Goal: Task Accomplishment & Management: Manage account settings

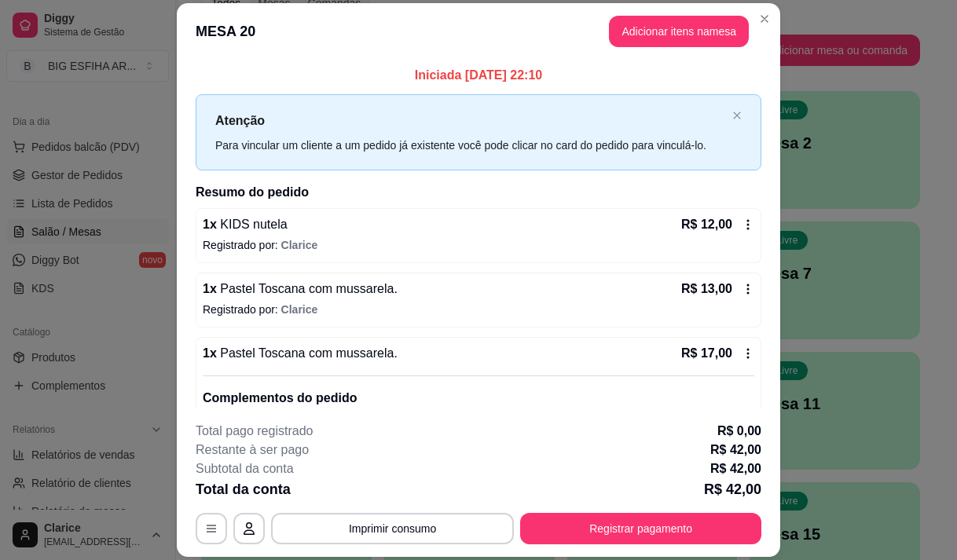
scroll to position [255, 0]
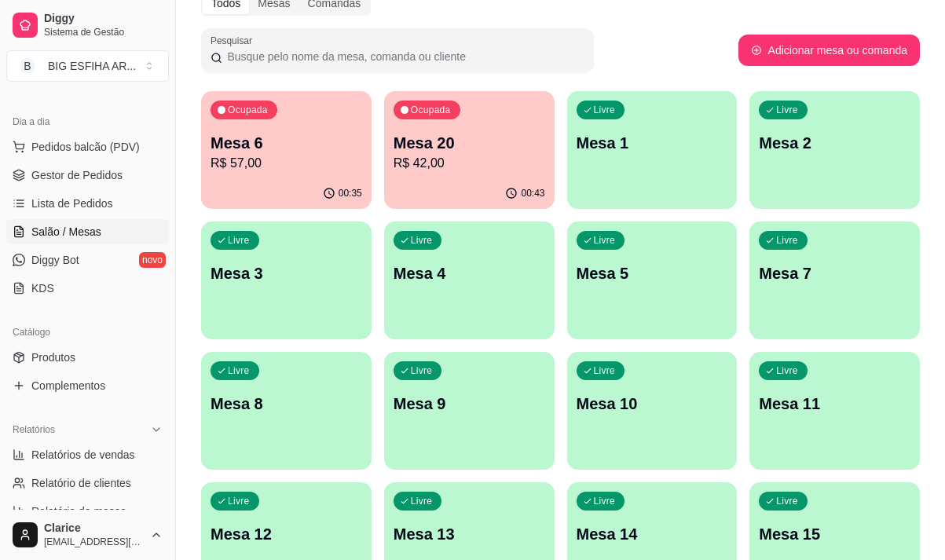
click at [339, 157] on p "R$ 57,00" at bounding box center [287, 163] width 152 height 19
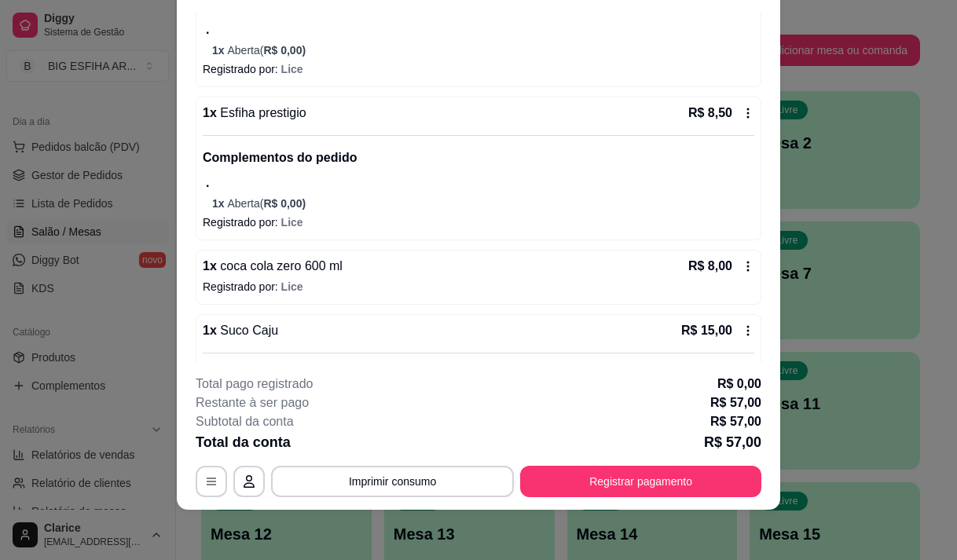
scroll to position [626, 0]
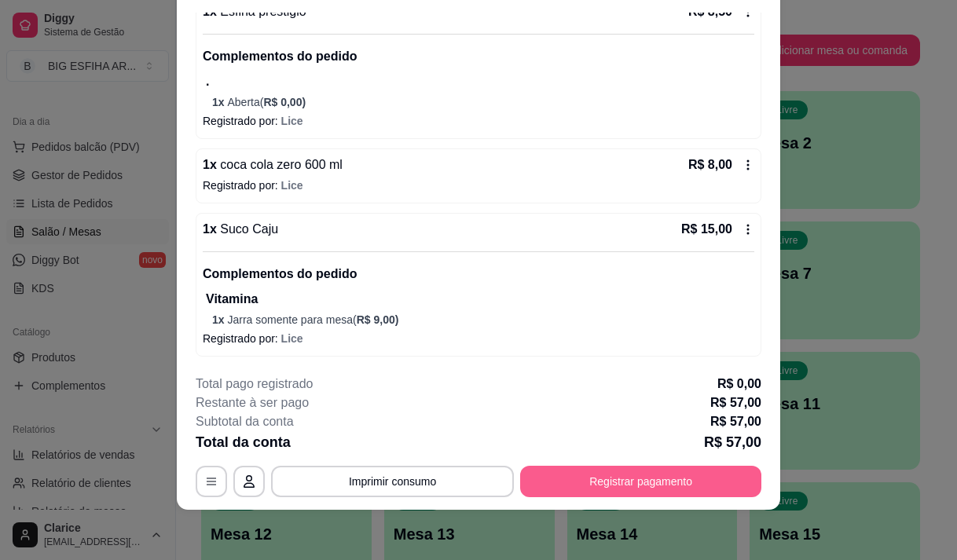
click at [575, 487] on button "Registrar pagamento" at bounding box center [640, 481] width 241 height 31
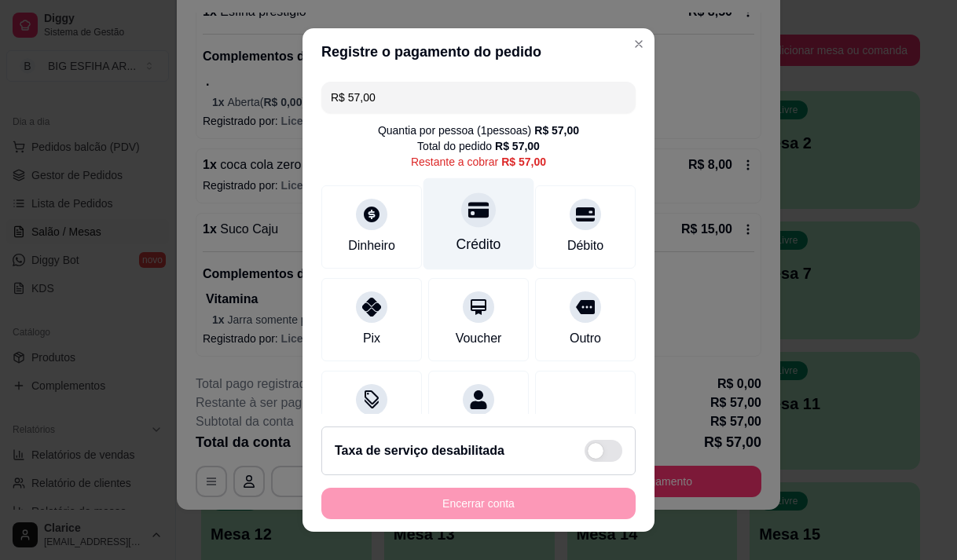
click at [493, 244] on div "Crédito" at bounding box center [479, 224] width 111 height 92
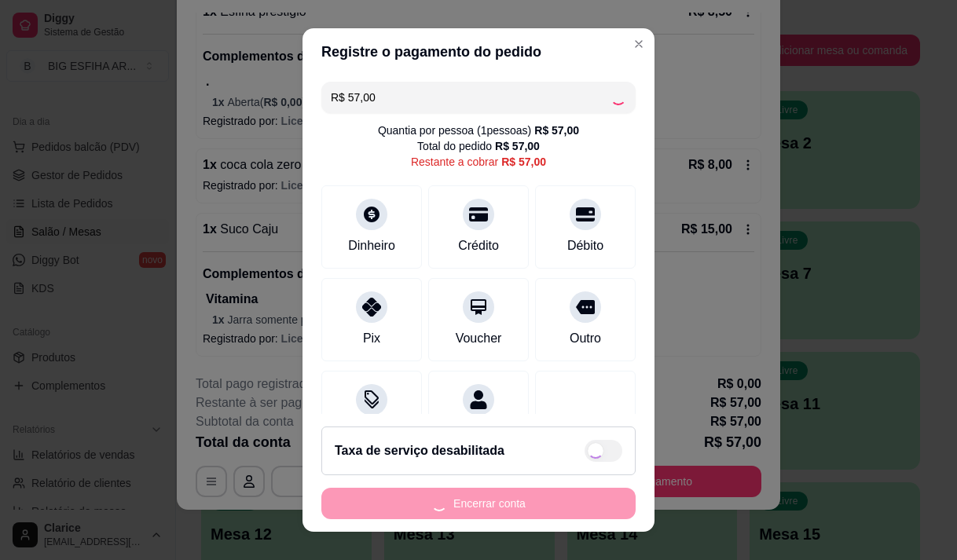
type input "R$ 0,00"
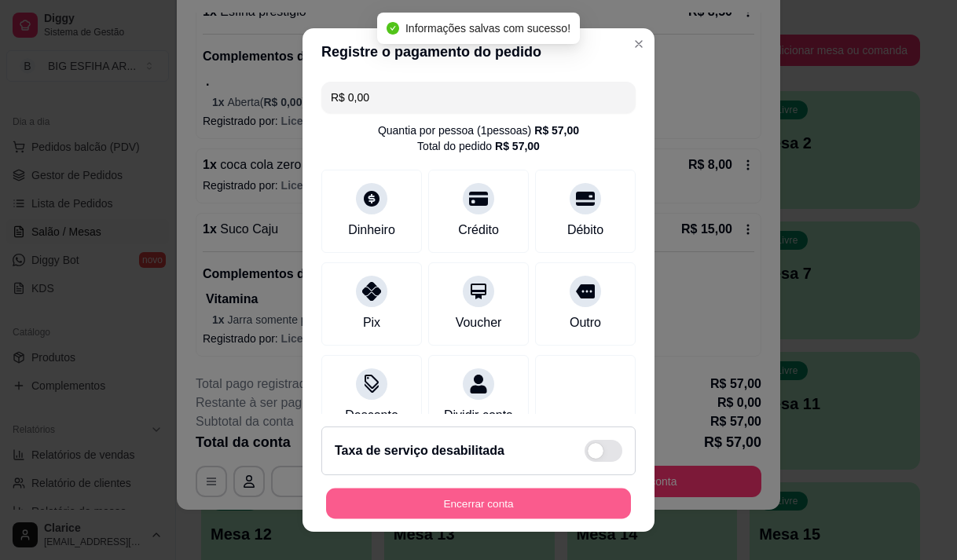
click at [490, 507] on button "Encerrar conta" at bounding box center [478, 504] width 305 height 31
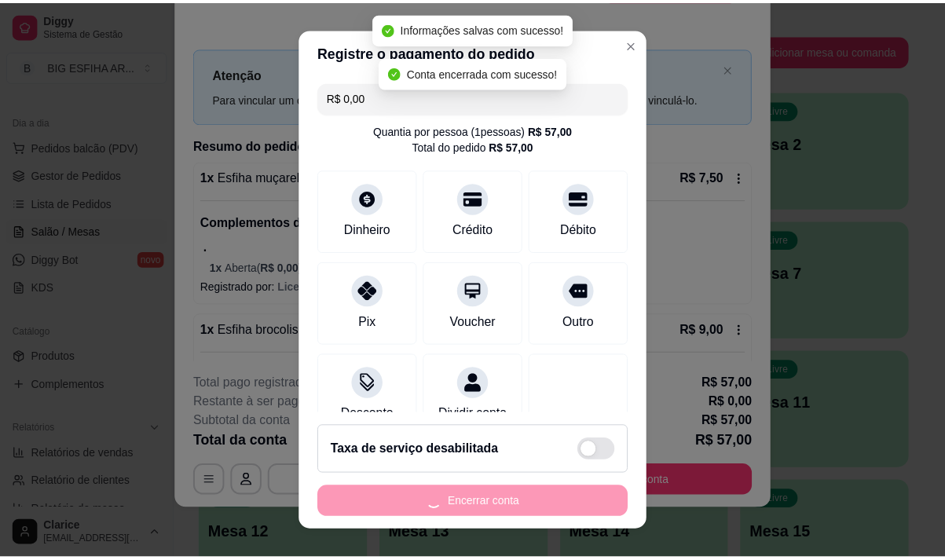
scroll to position [0, 0]
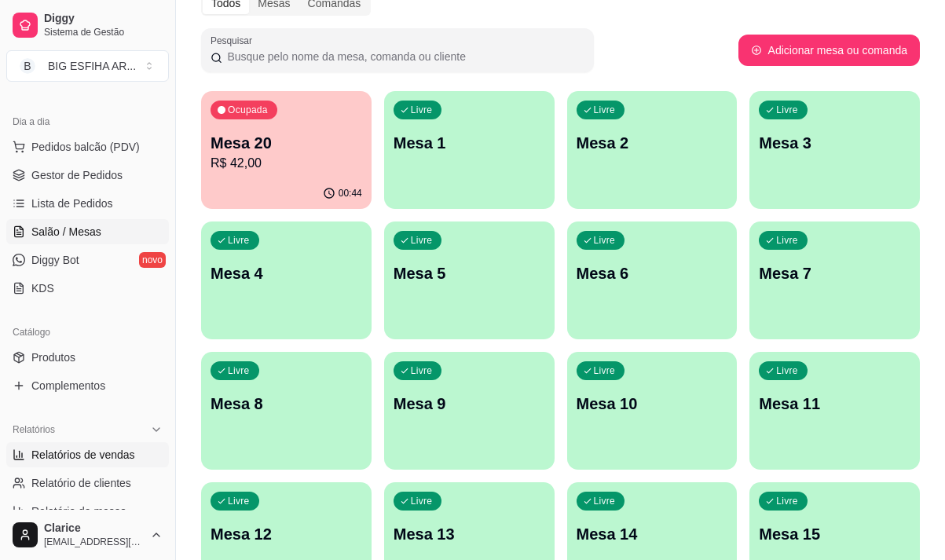
click at [81, 444] on link "Relatórios de vendas" at bounding box center [87, 454] width 163 height 25
select select "ALL"
select select "0"
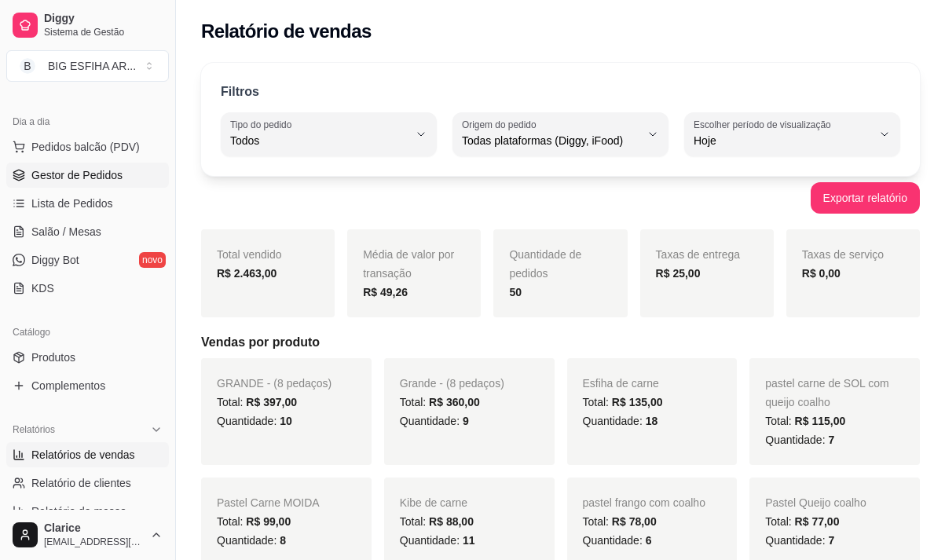
click at [100, 173] on span "Gestor de Pedidos" at bounding box center [76, 175] width 91 height 16
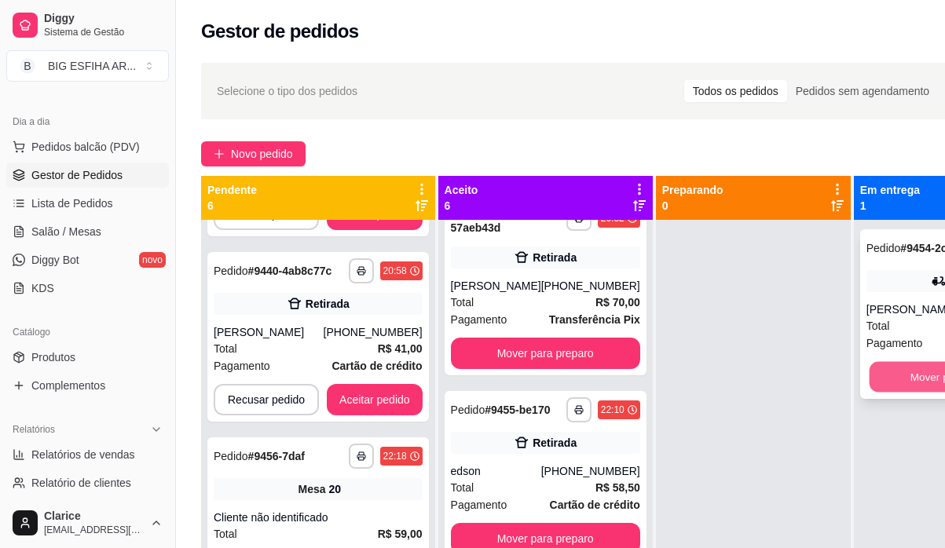
click at [913, 393] on button "Mover para finalizado" at bounding box center [961, 377] width 184 height 31
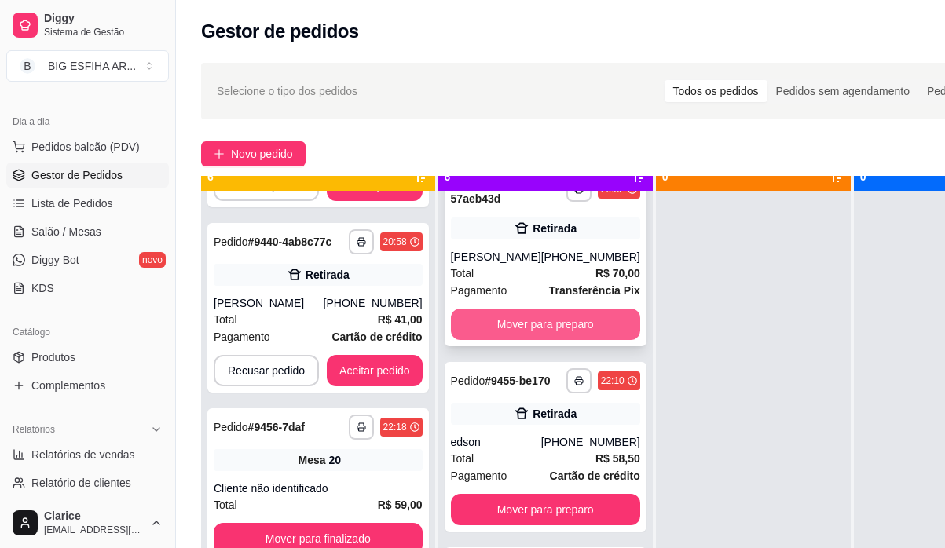
scroll to position [44, 0]
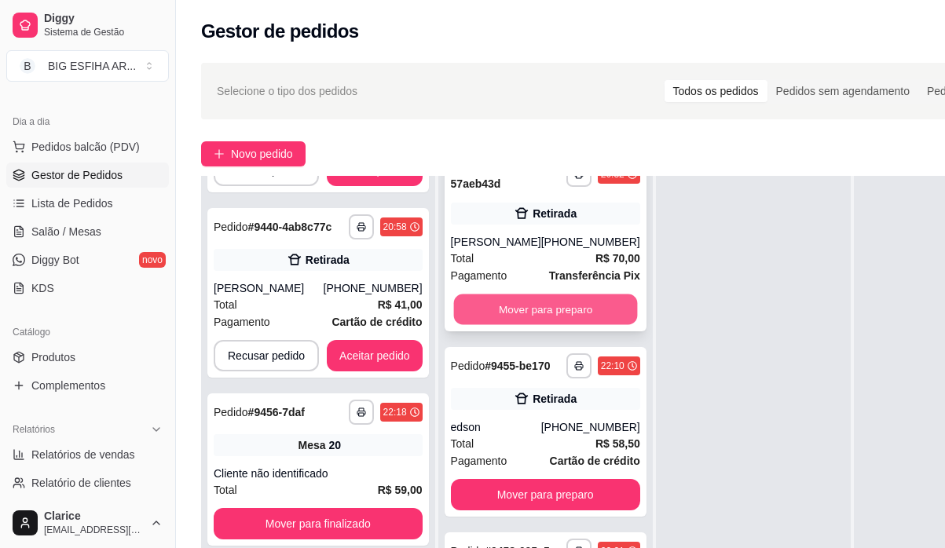
click at [555, 296] on button "Mover para preparo" at bounding box center [545, 310] width 184 height 31
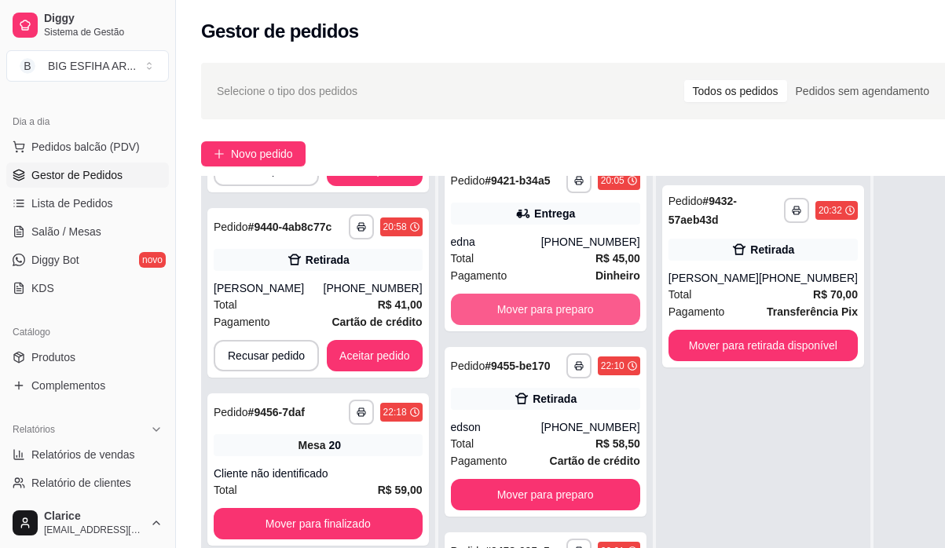
scroll to position [446, 0]
click at [555, 296] on button "Mover para preparo" at bounding box center [545, 310] width 184 height 31
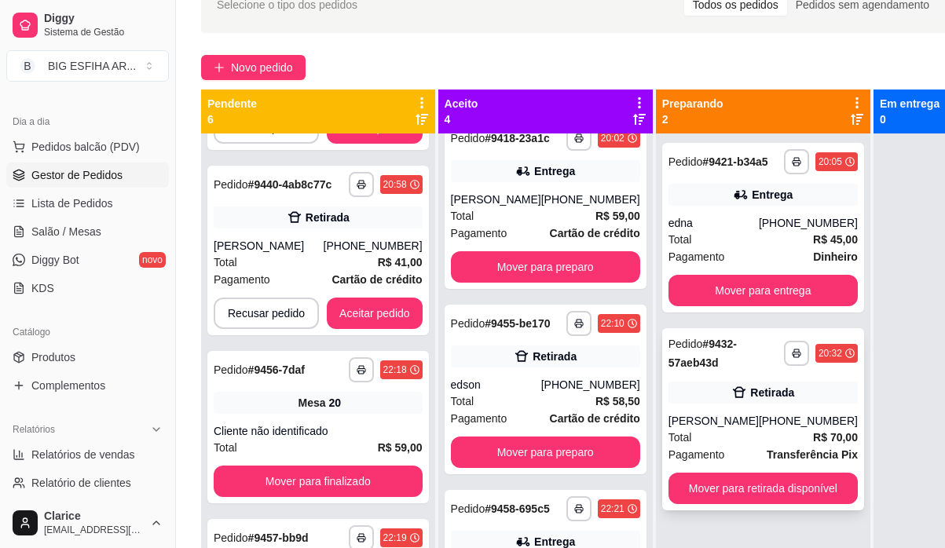
scroll to position [79, 0]
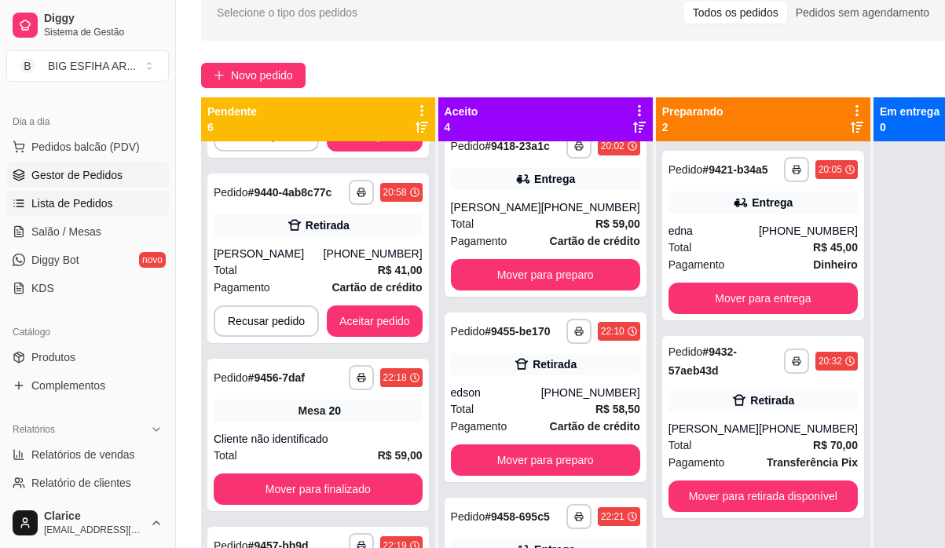
click at [101, 196] on span "Lista de Pedidos" at bounding box center [72, 204] width 82 height 16
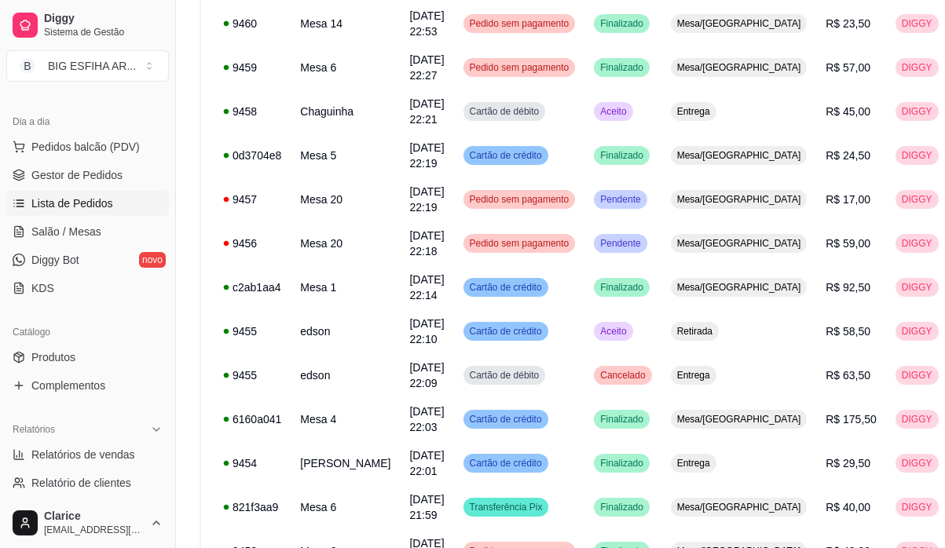
scroll to position [314, 0]
click at [41, 256] on span "Diggy Bot" at bounding box center [55, 260] width 48 height 16
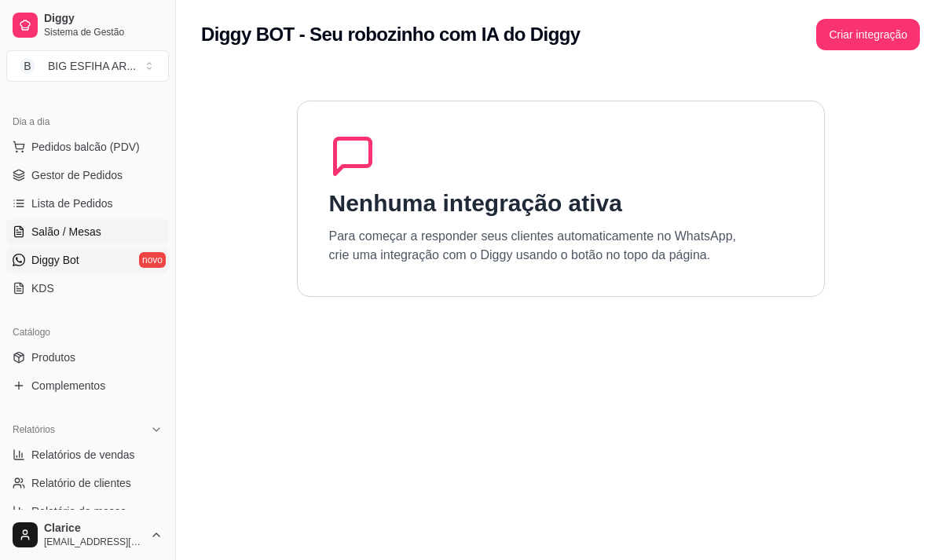
click at [64, 224] on span "Salão / Mesas" at bounding box center [66, 232] width 70 height 16
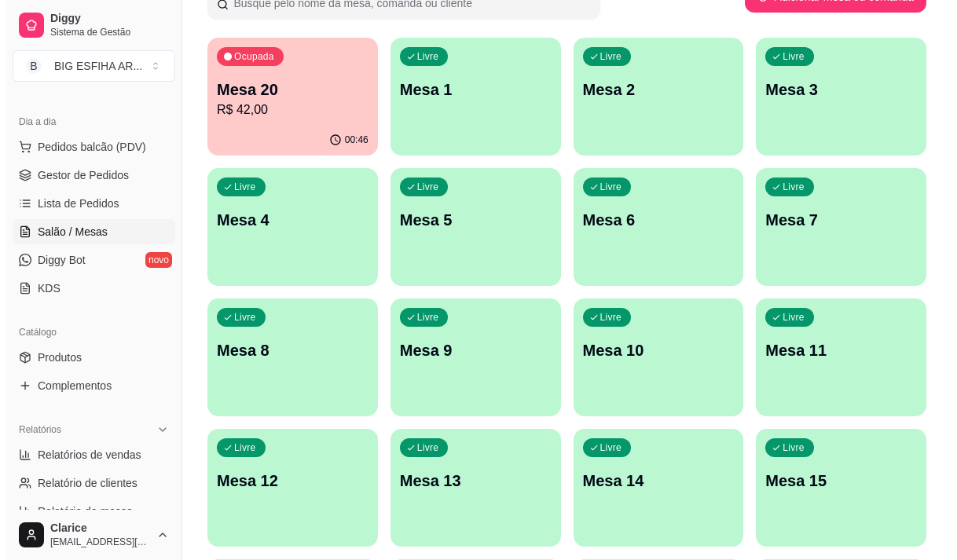
scroll to position [314, 0]
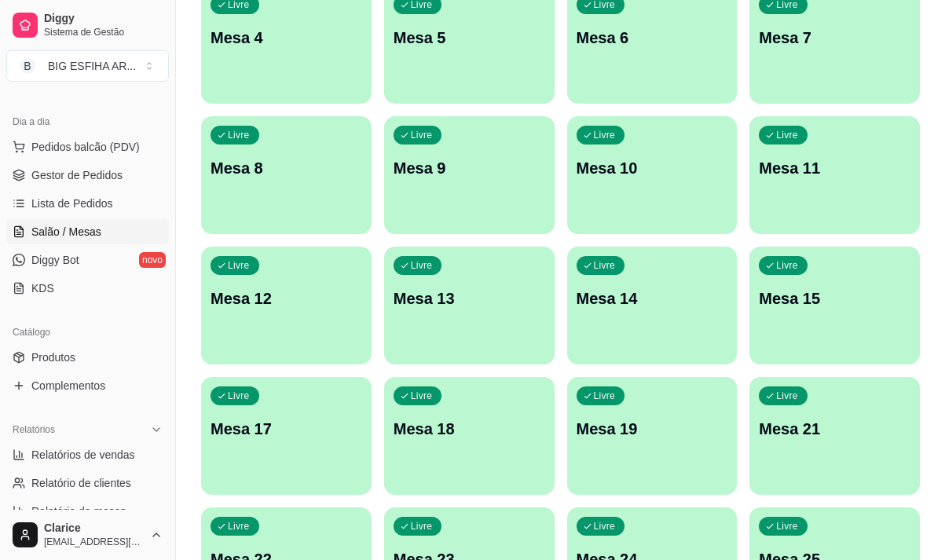
click at [628, 384] on div "Livre Mesa 19" at bounding box center [652, 426] width 171 height 99
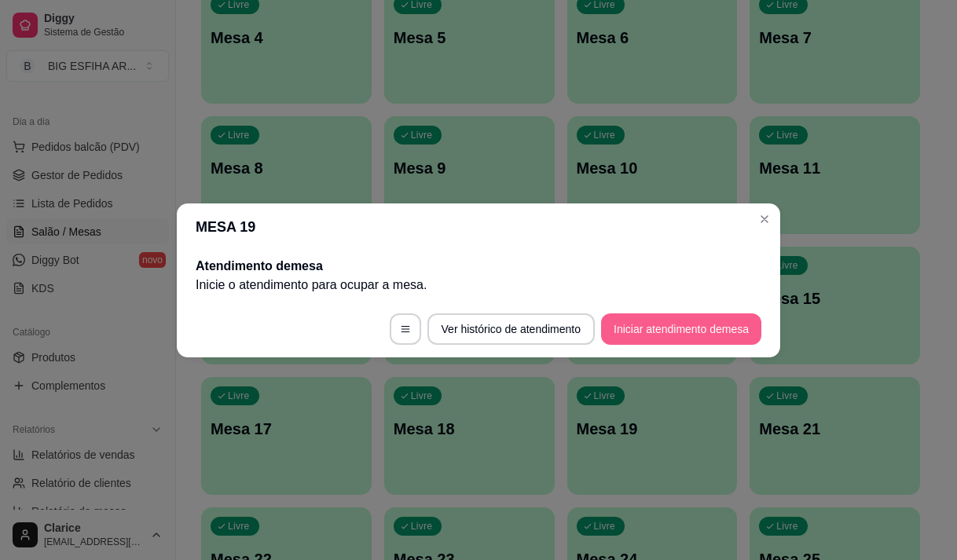
click at [666, 325] on button "Iniciar atendimento de mesa" at bounding box center [681, 329] width 160 height 31
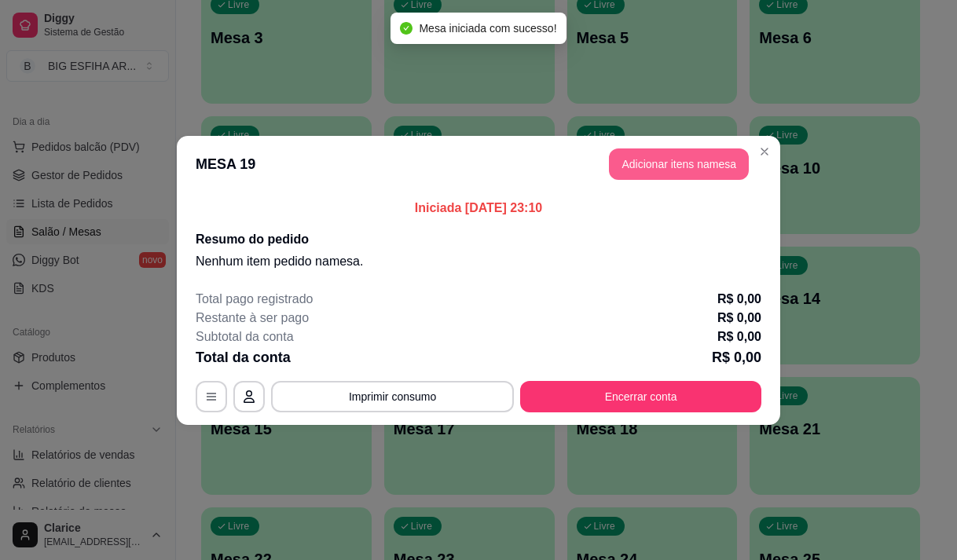
click at [699, 160] on button "Adicionar itens na mesa" at bounding box center [679, 164] width 140 height 31
click at [192, 116] on input "Pesquisa" at bounding box center [307, 109] width 533 height 16
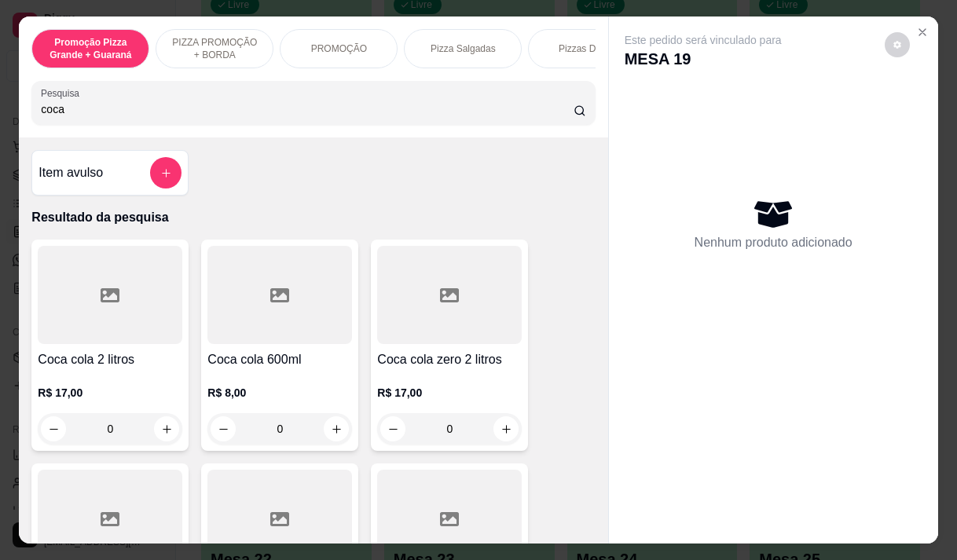
type input "coca"
click at [315, 376] on div "R$ 8,00 0" at bounding box center [279, 406] width 145 height 75
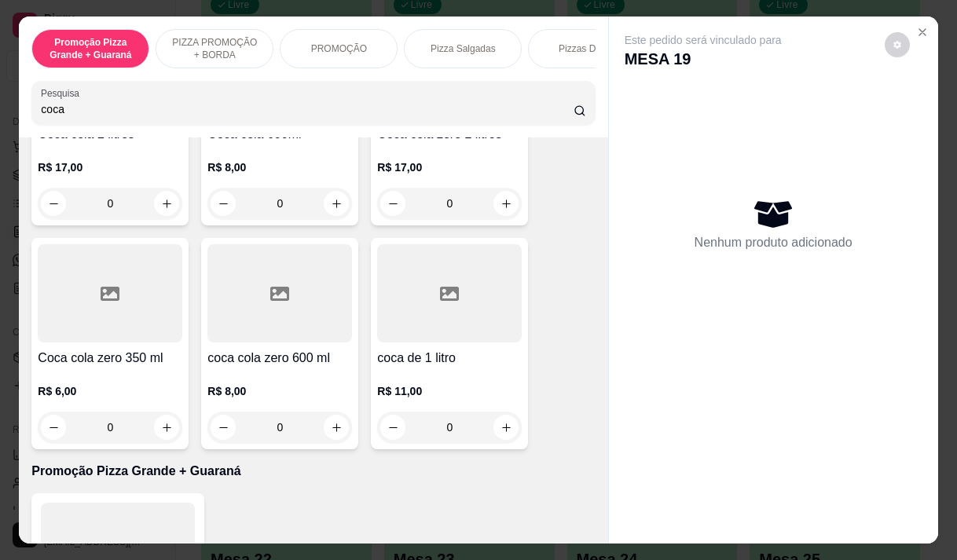
scroll to position [393, 0]
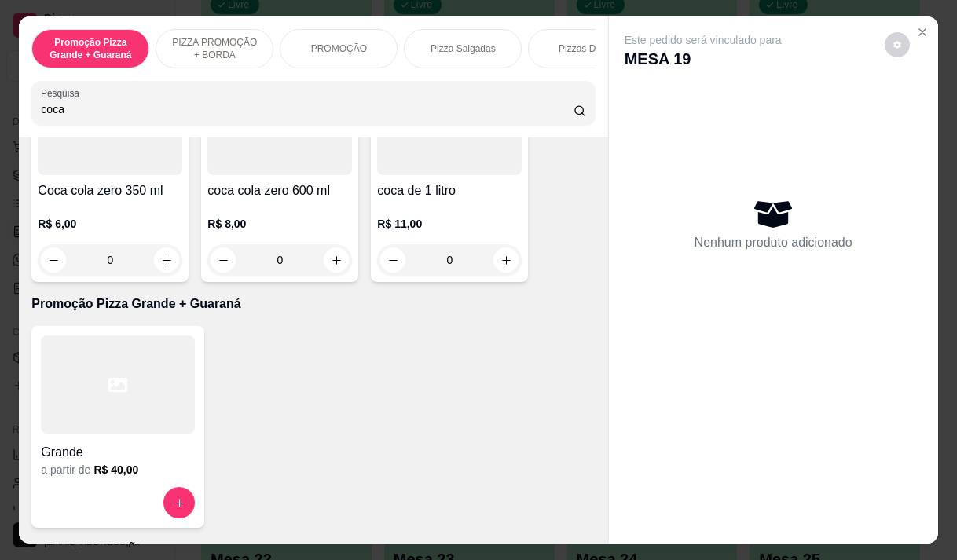
click at [150, 232] on p "R$ 6,00" at bounding box center [110, 224] width 145 height 16
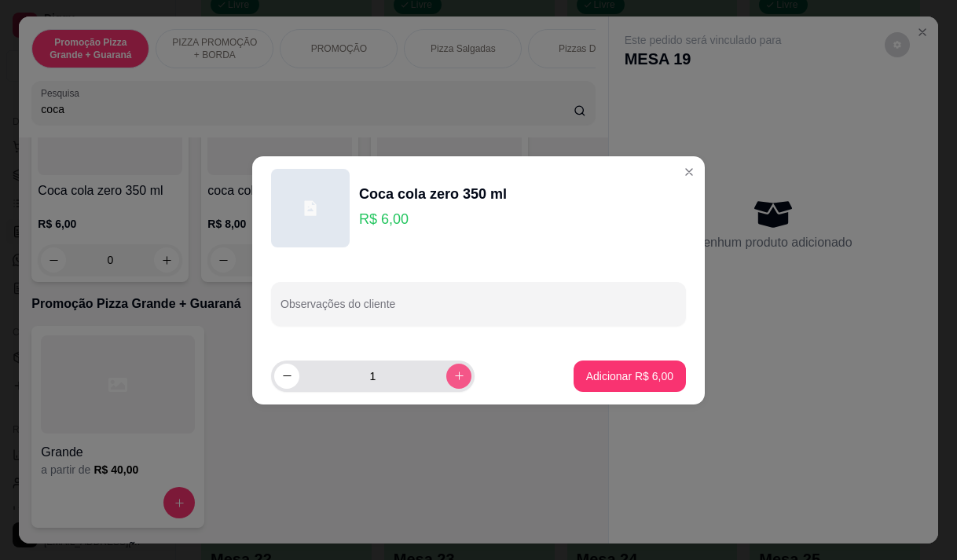
click at [453, 380] on icon "increase-product-quantity" at bounding box center [459, 376] width 12 height 12
type input "2"
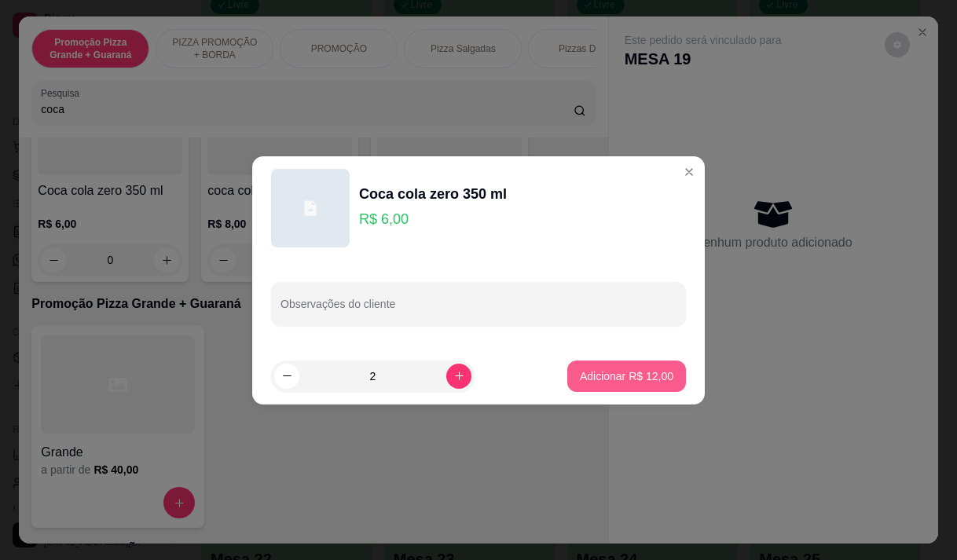
click at [582, 372] on p "Adicionar R$ 12,00" at bounding box center [627, 377] width 94 height 16
type input "2"
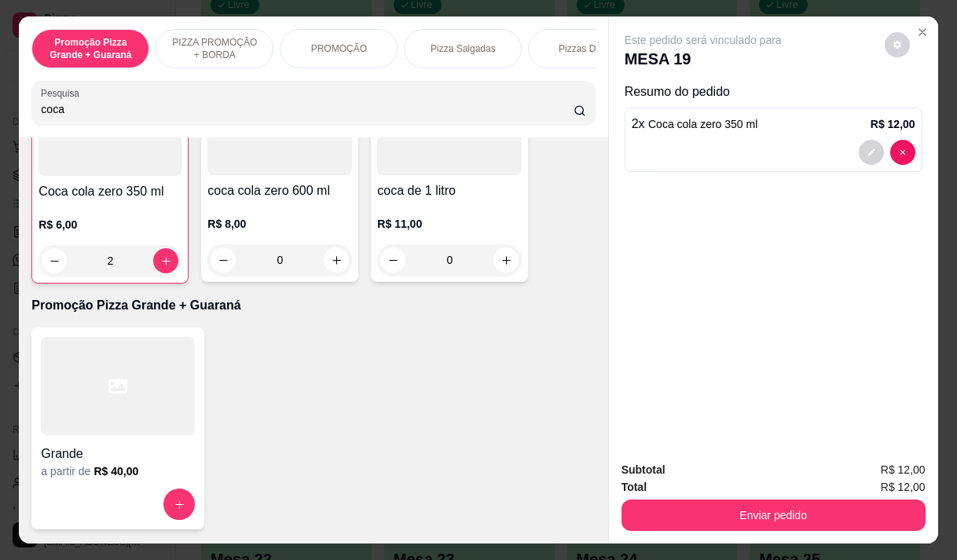
scroll to position [394, 0]
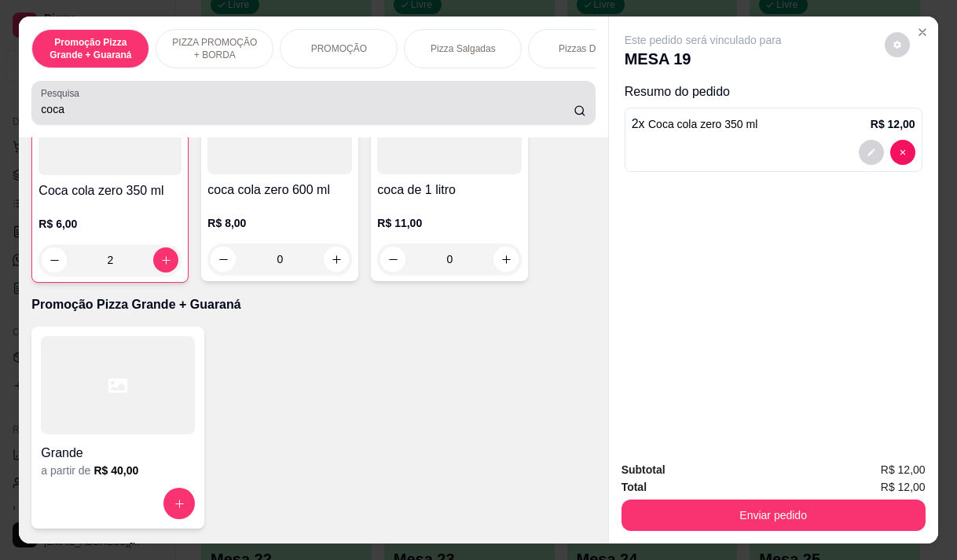
click at [66, 112] on input "coca" at bounding box center [307, 109] width 533 height 16
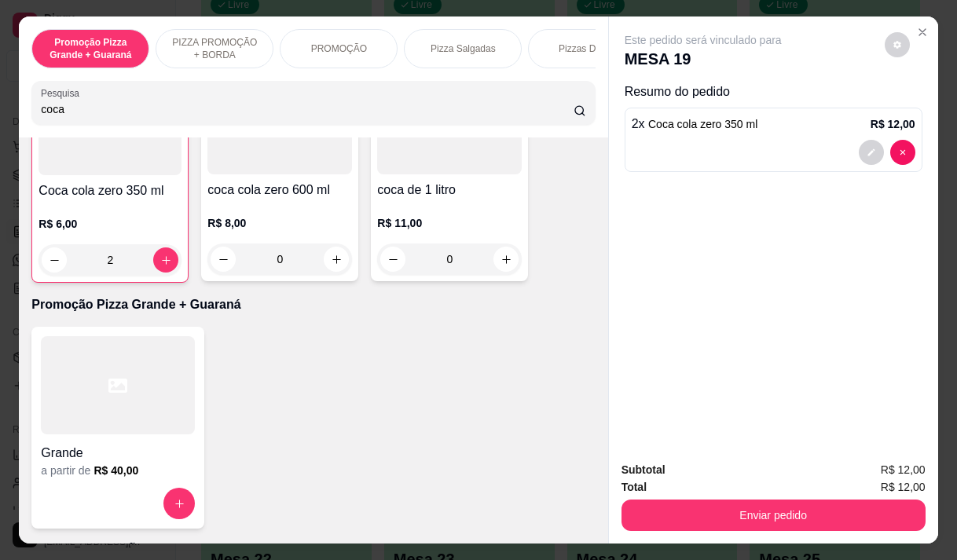
click at [66, 112] on input "coca" at bounding box center [307, 109] width 533 height 16
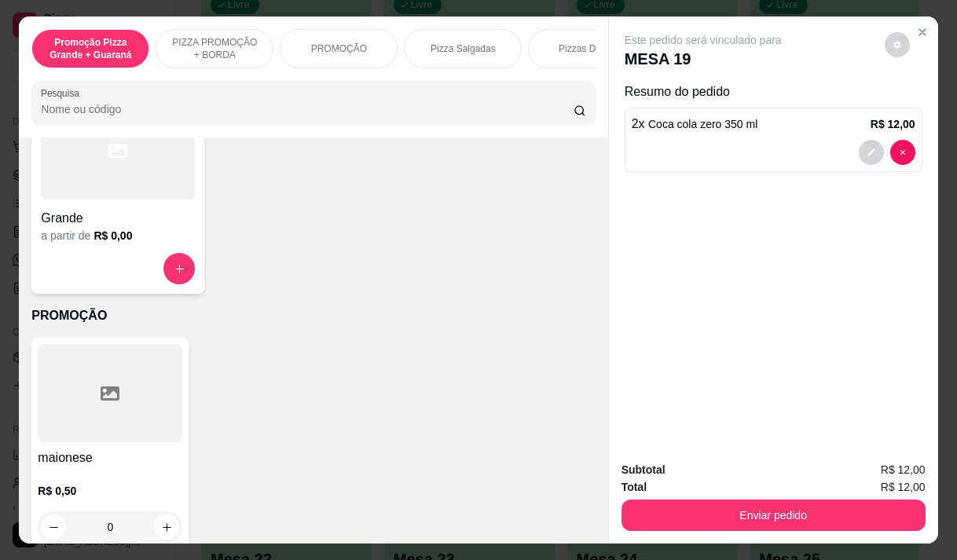
scroll to position [0, 0]
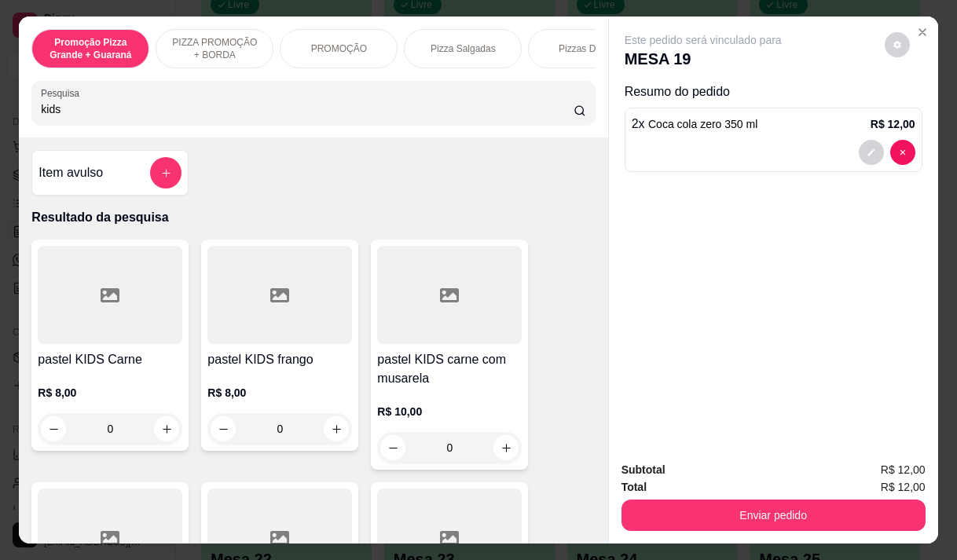
type input "kids"
click at [438, 402] on div "R$ 10,00 0" at bounding box center [449, 425] width 145 height 75
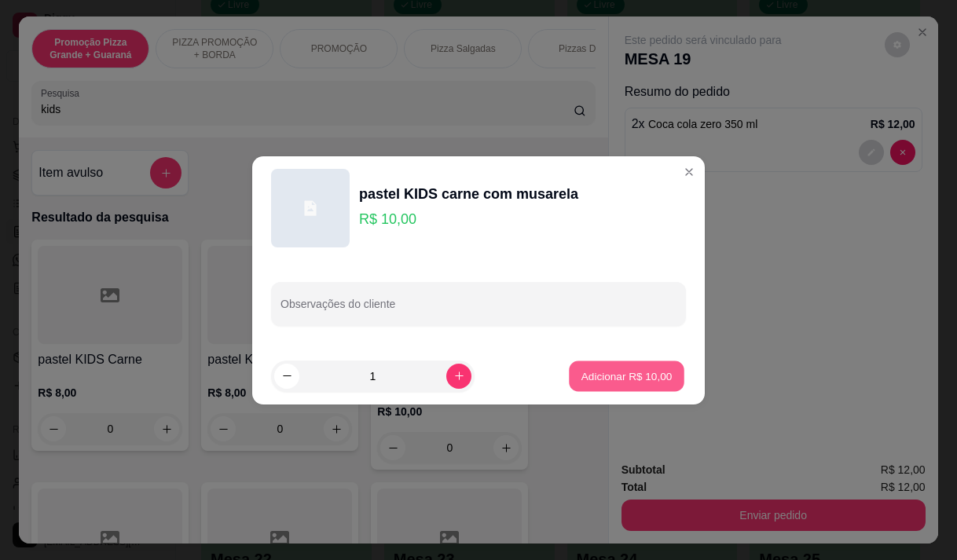
click at [606, 377] on p "Adicionar R$ 10,00" at bounding box center [627, 376] width 91 height 15
type input "1"
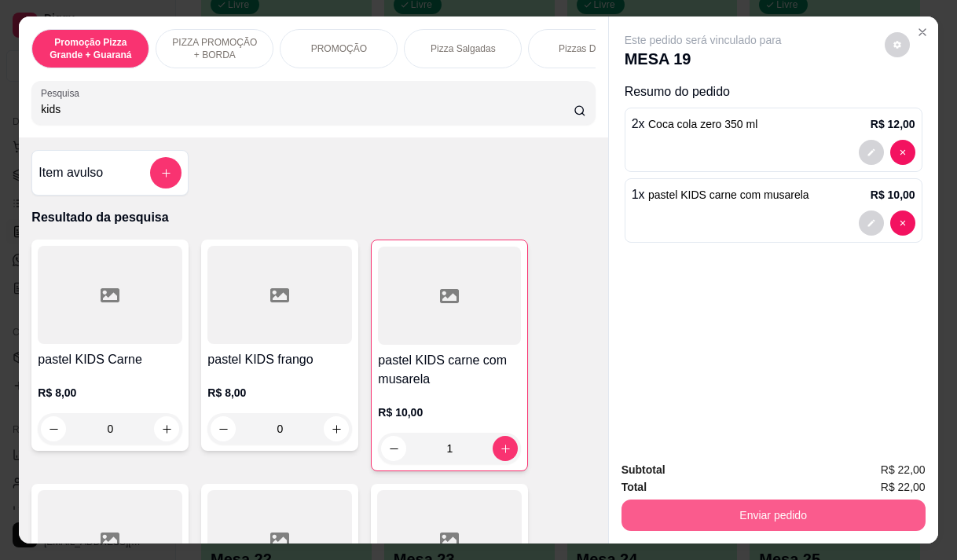
click at [703, 500] on button "Enviar pedido" at bounding box center [774, 515] width 304 height 31
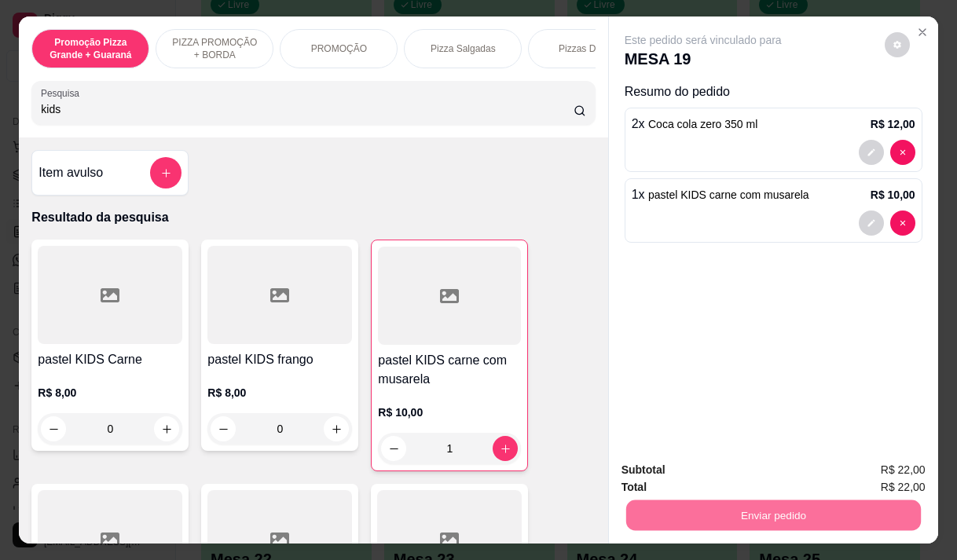
click at [895, 471] on button "Enviar pedido" at bounding box center [884, 471] width 89 height 30
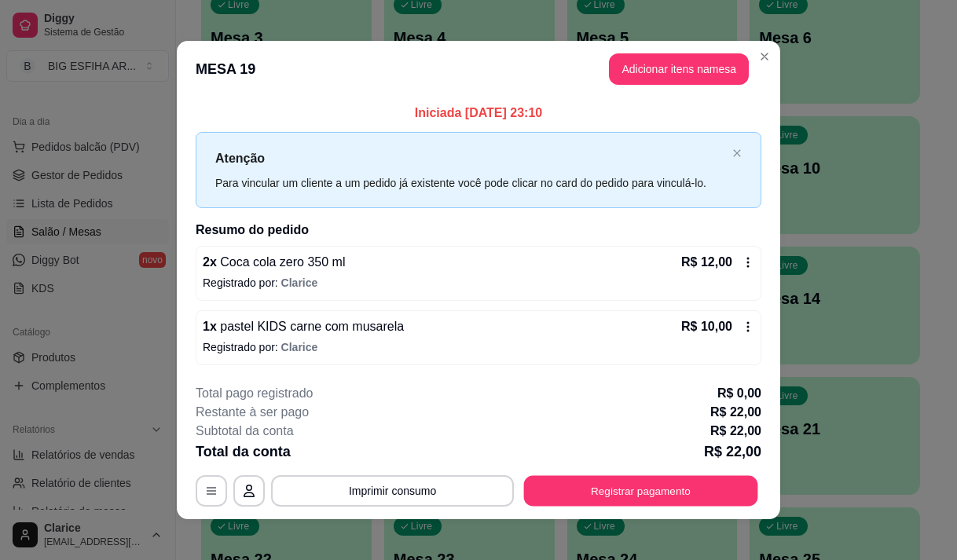
click at [641, 487] on button "Registrar pagamento" at bounding box center [641, 491] width 234 height 31
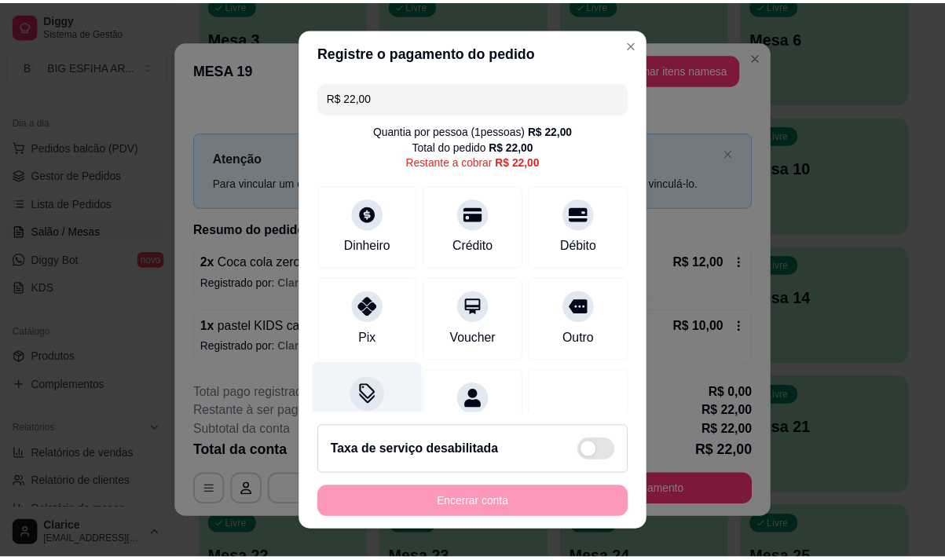
scroll to position [64, 0]
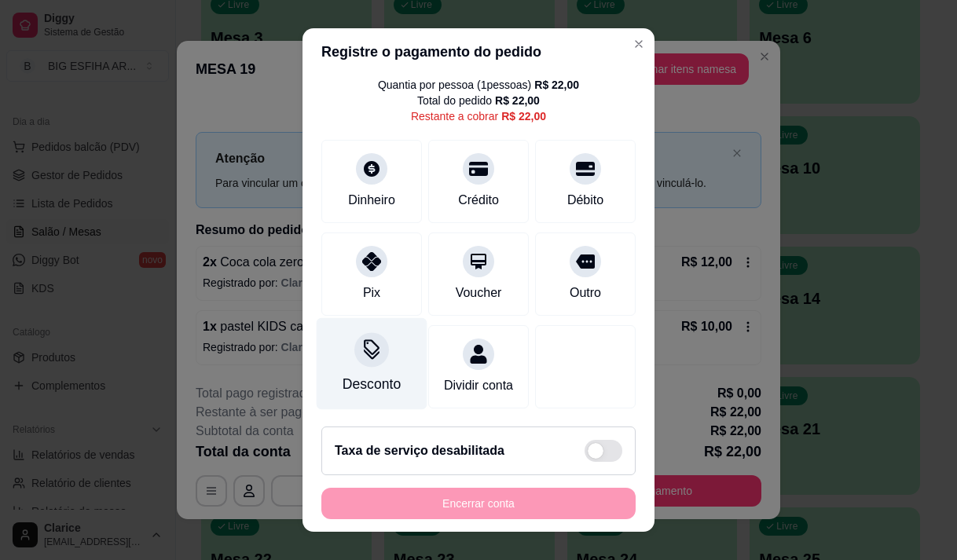
click at [360, 374] on div "Desconto" at bounding box center [372, 384] width 58 height 20
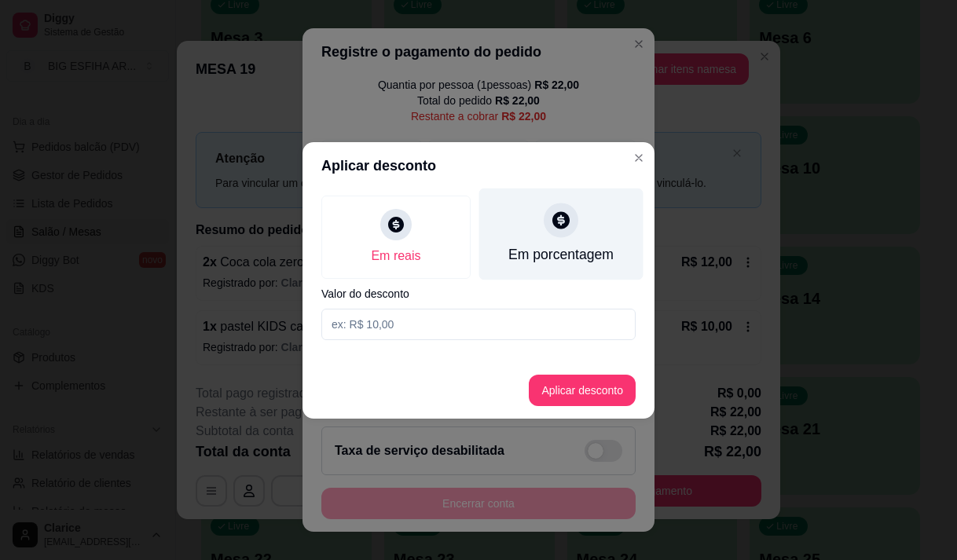
click at [548, 245] on div "Em porcentagem" at bounding box center [560, 254] width 105 height 20
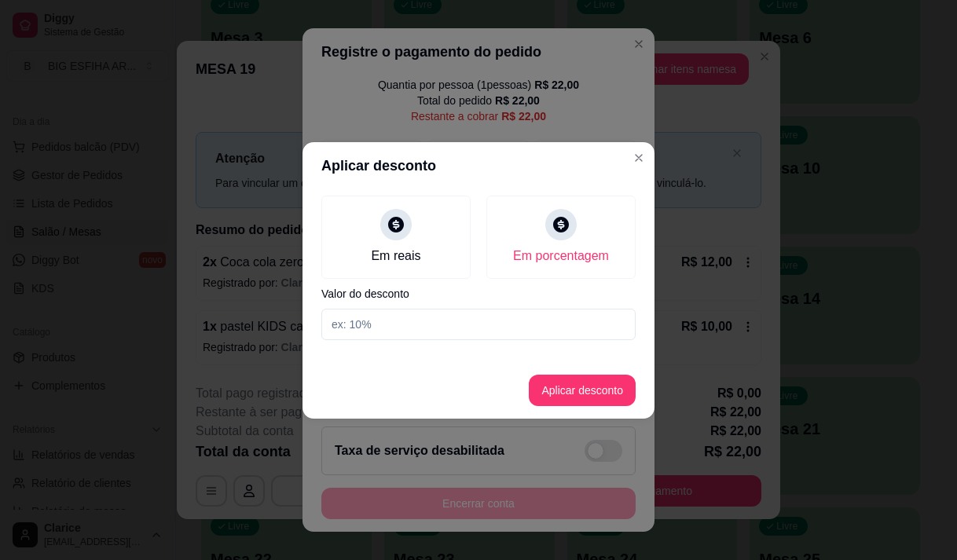
click at [534, 337] on input at bounding box center [478, 324] width 314 height 31
type input "25"
click at [561, 393] on button "Aplicar desconto" at bounding box center [582, 390] width 107 height 31
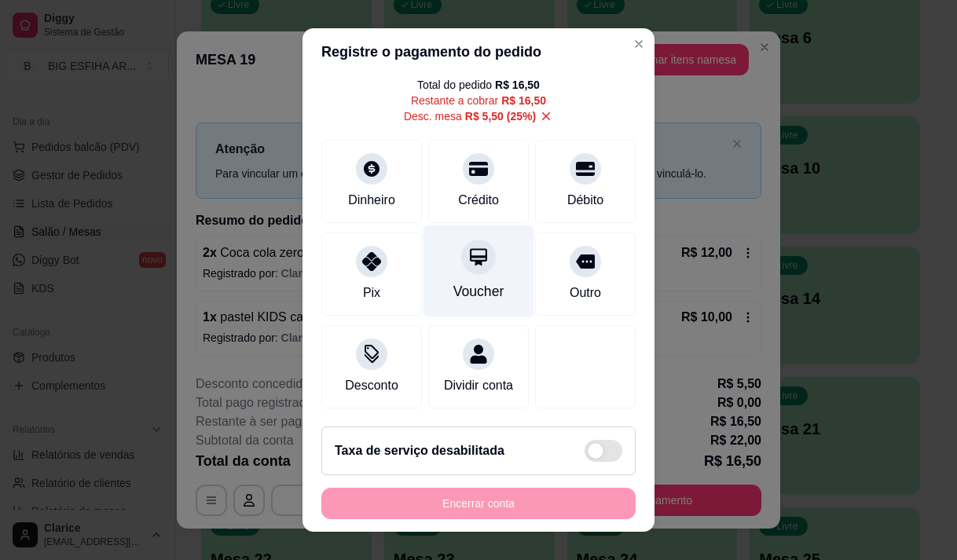
click at [468, 247] on icon at bounding box center [478, 257] width 20 height 20
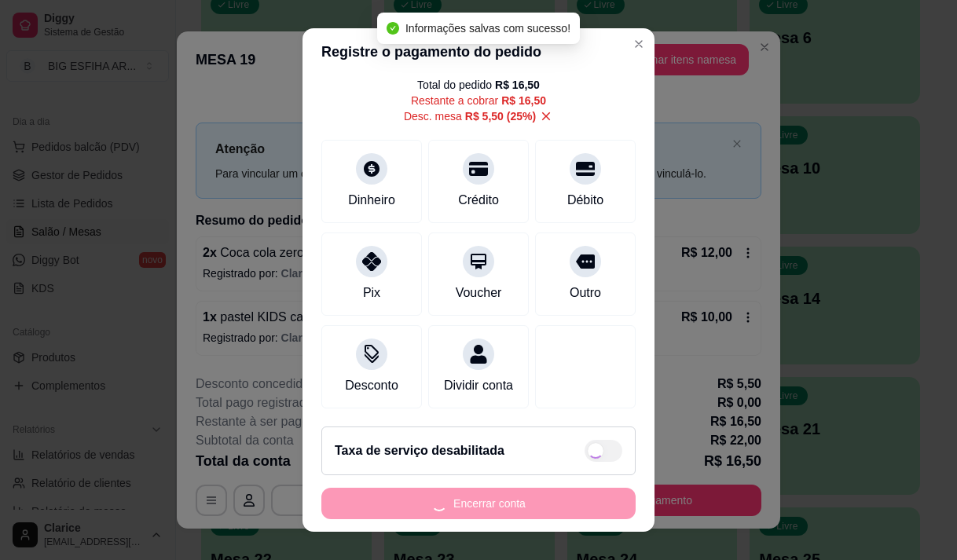
type input "R$ 0,00"
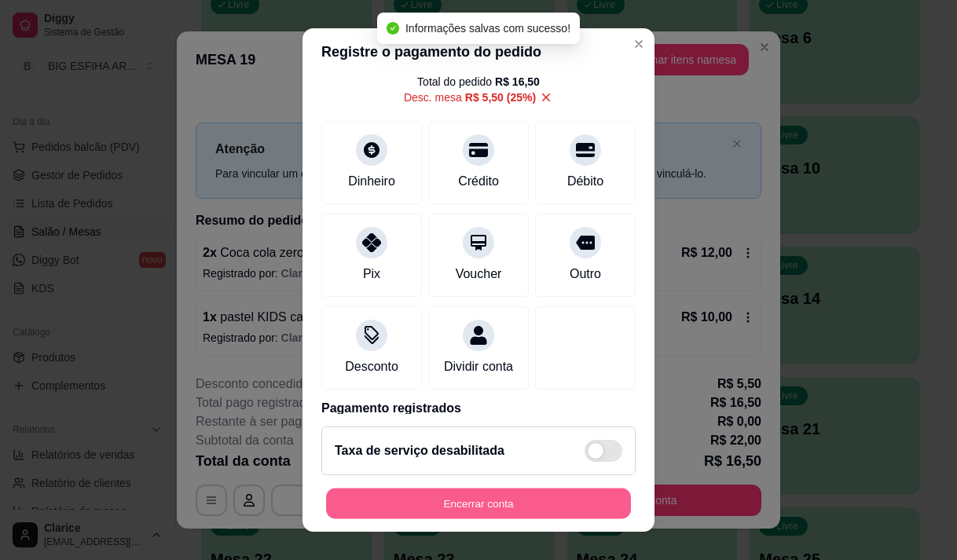
click at [486, 504] on button "Encerrar conta" at bounding box center [478, 504] width 305 height 31
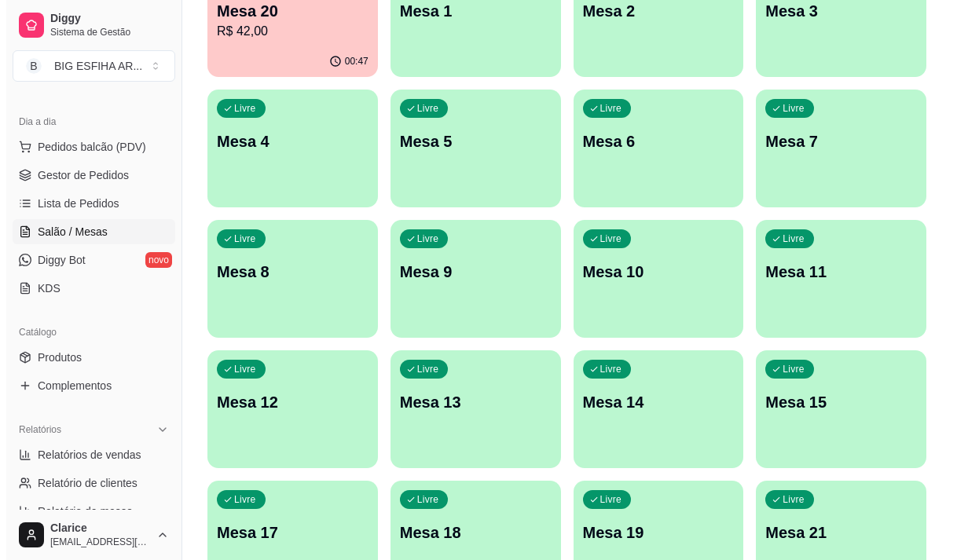
scroll to position [0, 0]
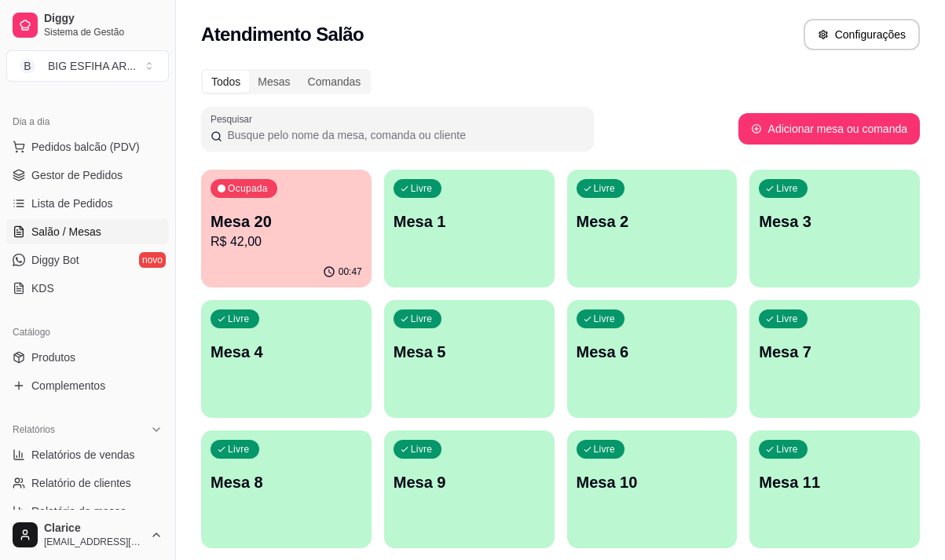
click at [258, 254] on div "Ocupada Mesa 20 R$ 42,00" at bounding box center [286, 213] width 171 height 87
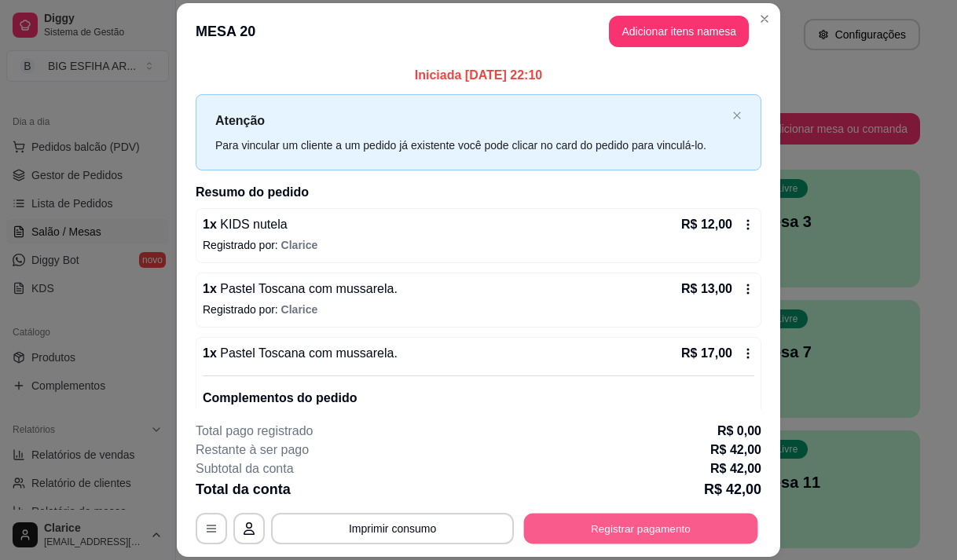
click at [585, 523] on button "Registrar pagamento" at bounding box center [641, 529] width 234 height 31
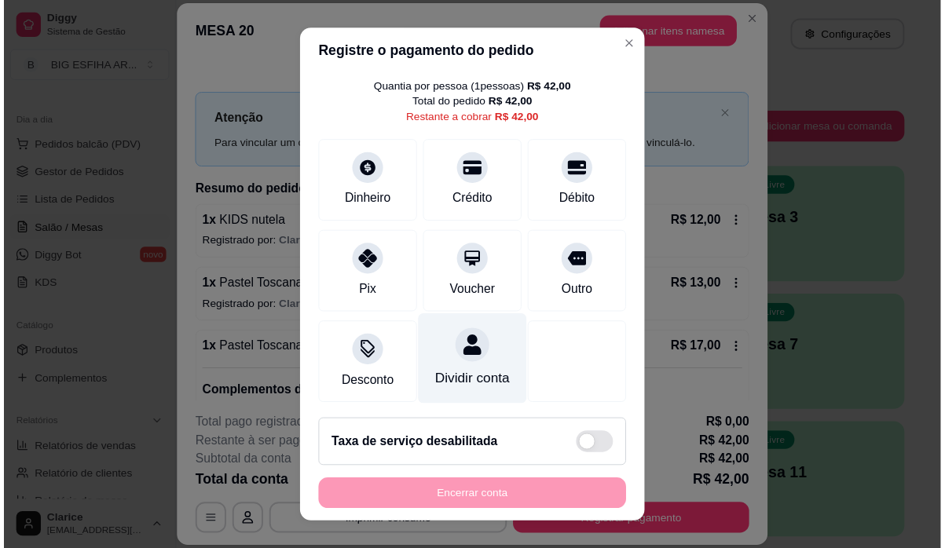
scroll to position [64, 0]
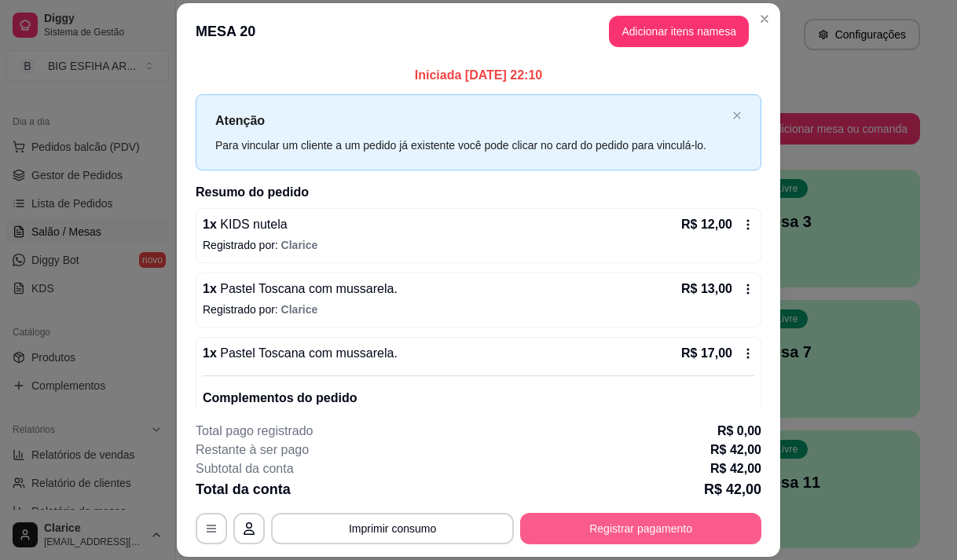
click at [642, 530] on button "Registrar pagamento" at bounding box center [640, 528] width 241 height 31
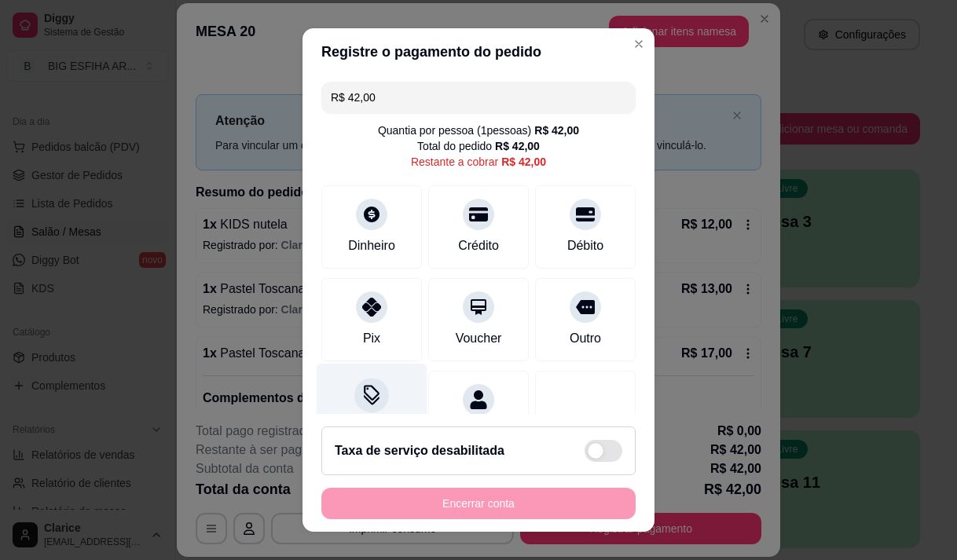
click at [372, 401] on icon at bounding box center [371, 395] width 20 height 20
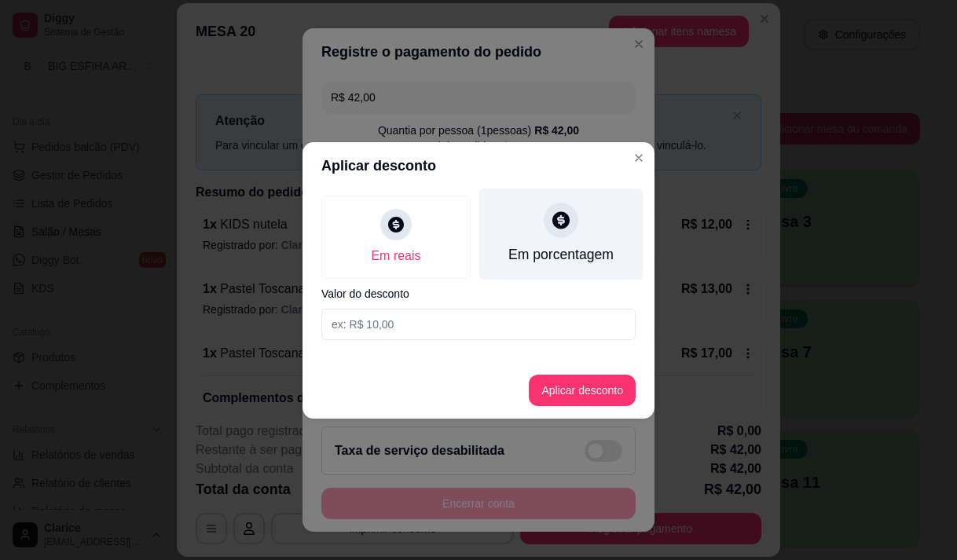
click at [552, 243] on div "Em porcentagem" at bounding box center [561, 234] width 164 height 92
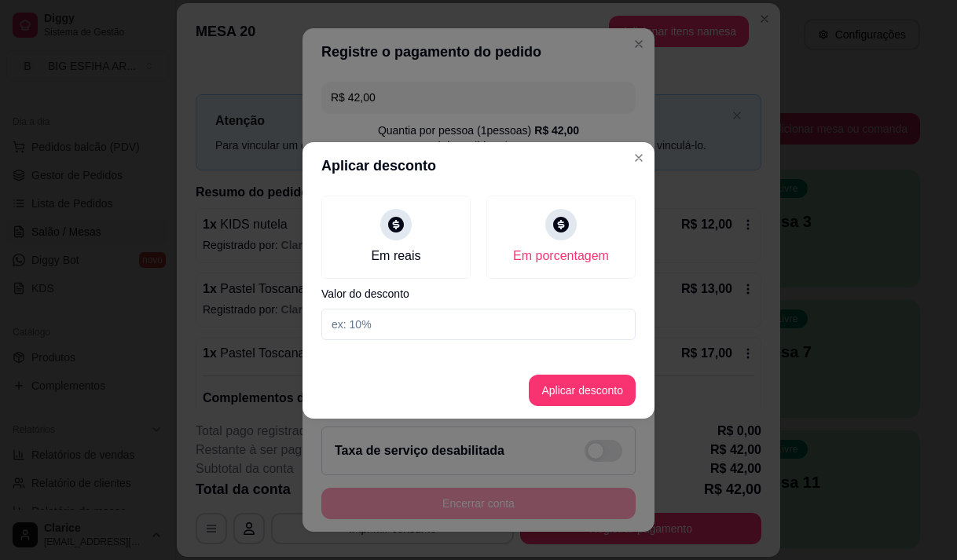
click at [544, 321] on input at bounding box center [478, 324] width 314 height 31
type input "25"
click at [557, 392] on button "Aplicar desconto" at bounding box center [582, 390] width 103 height 31
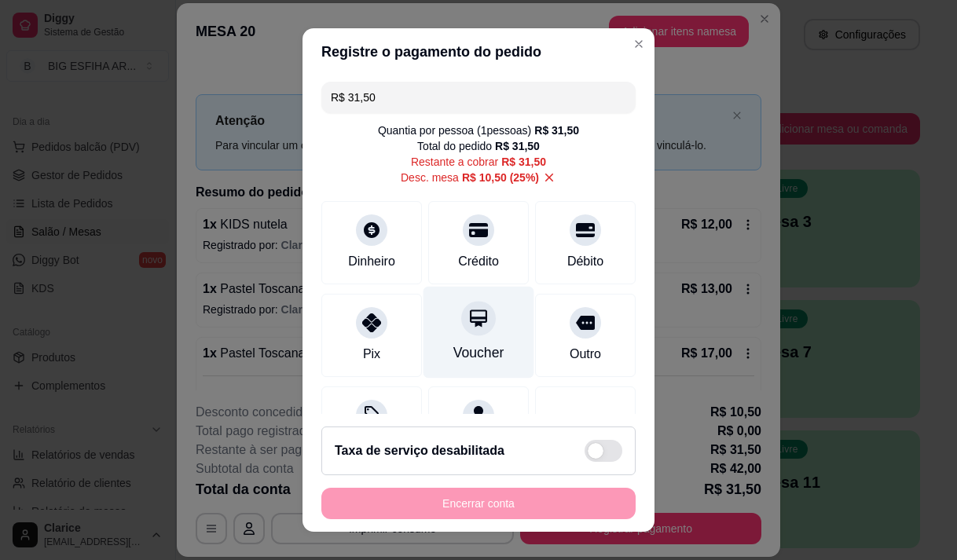
click at [479, 315] on div "Voucher" at bounding box center [479, 332] width 111 height 92
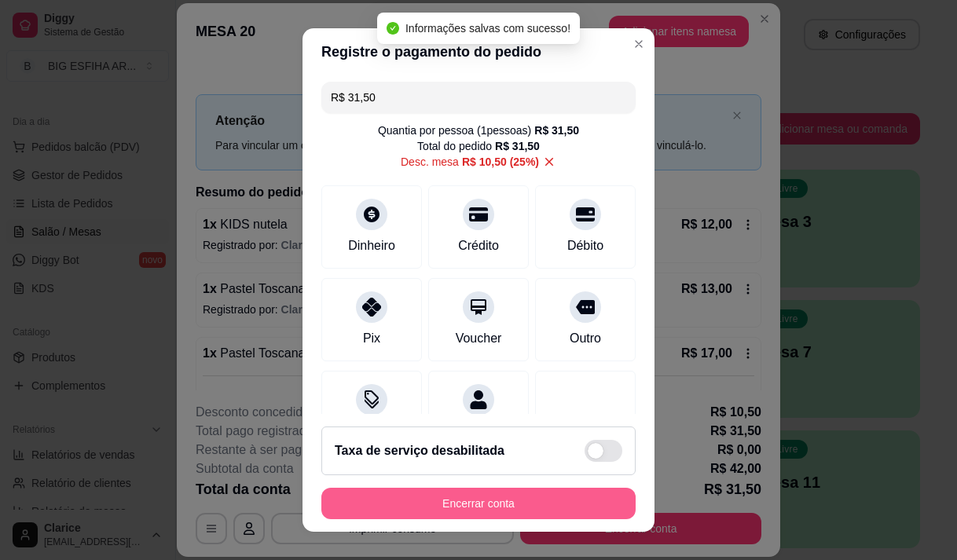
type input "R$ 0,00"
click at [484, 496] on button "Encerrar conta" at bounding box center [478, 503] width 314 height 31
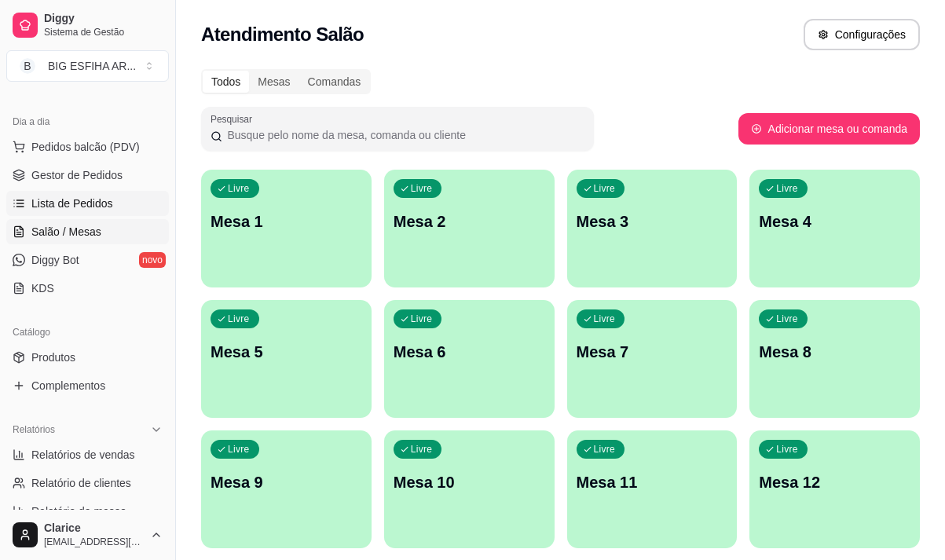
click at [64, 200] on span "Lista de Pedidos" at bounding box center [72, 204] width 82 height 16
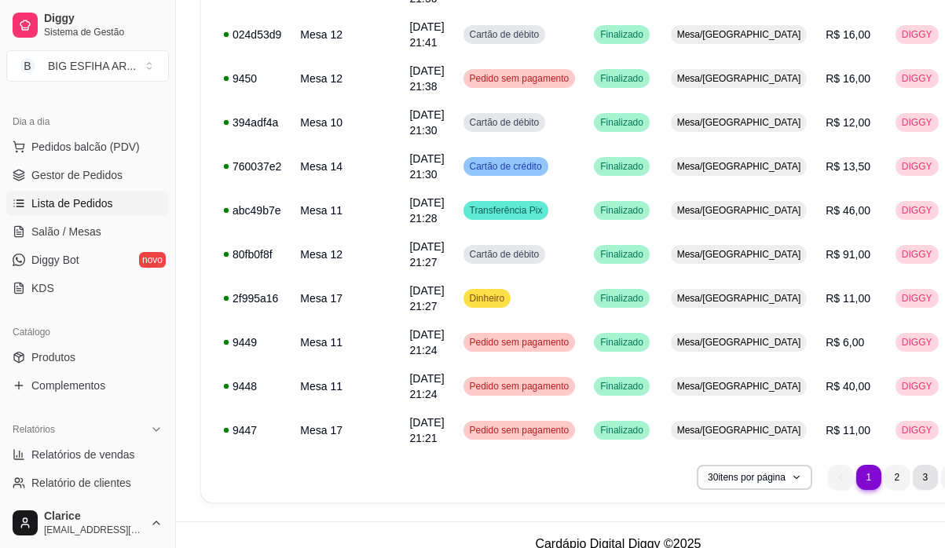
scroll to position [1144, 0]
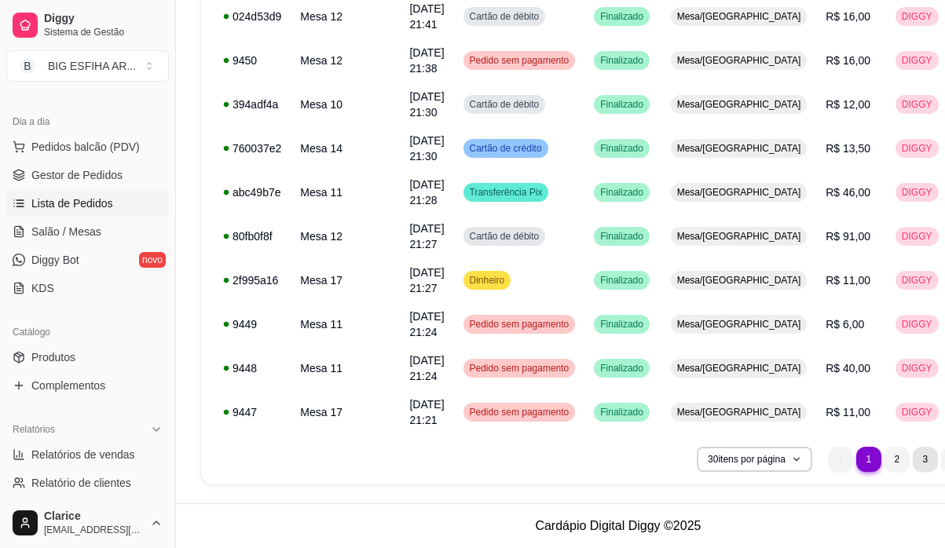
click at [913, 460] on li "3" at bounding box center [925, 459] width 25 height 25
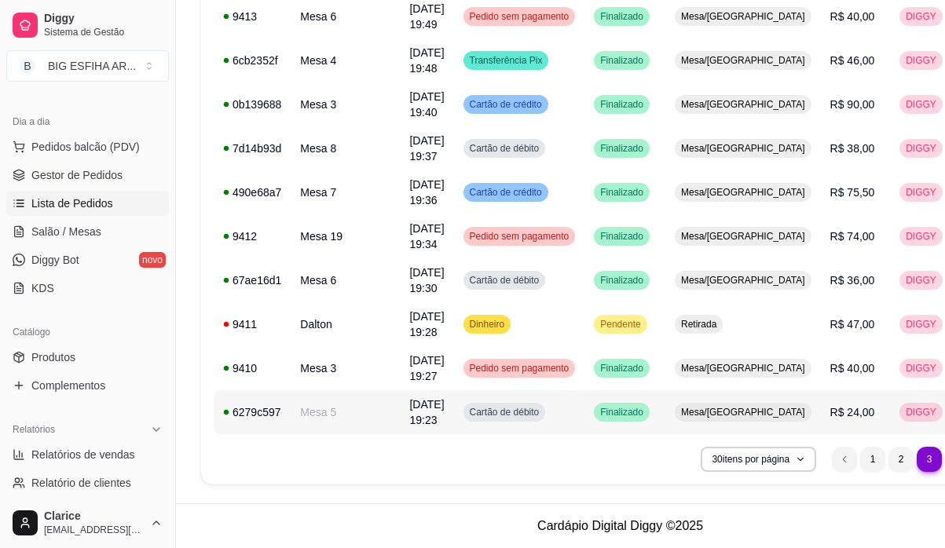
scroll to position [1113, 0]
click at [63, 170] on span "Gestor de Pedidos" at bounding box center [76, 175] width 91 height 16
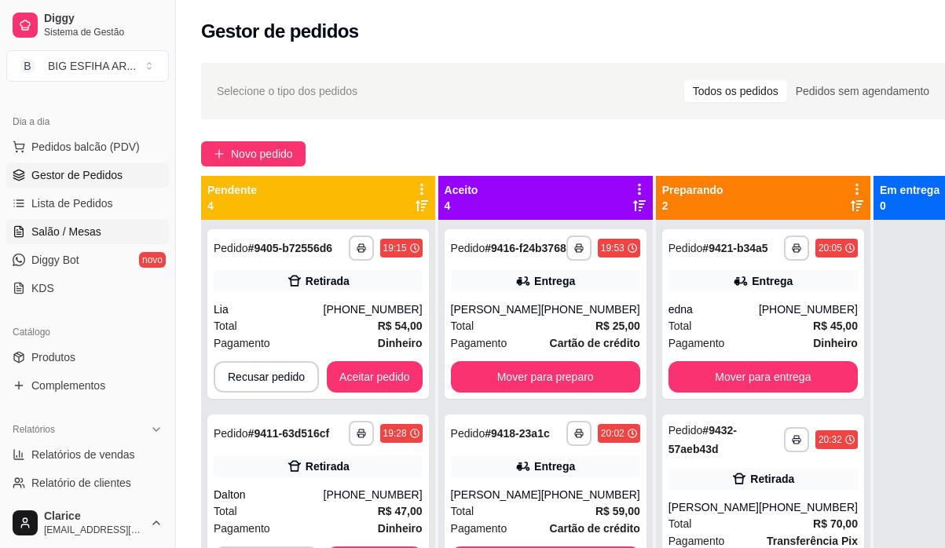
click at [65, 236] on span "Salão / Mesas" at bounding box center [66, 232] width 70 height 16
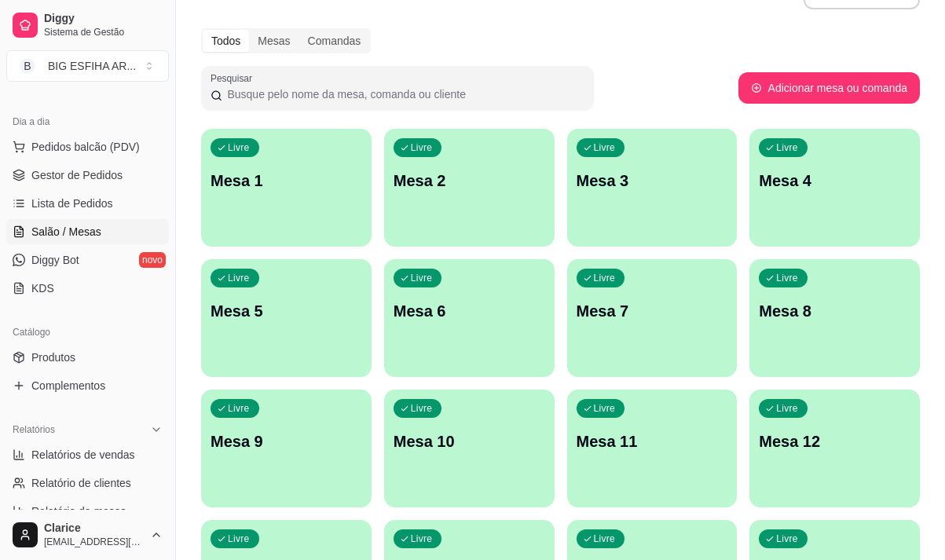
scroll to position [79, 0]
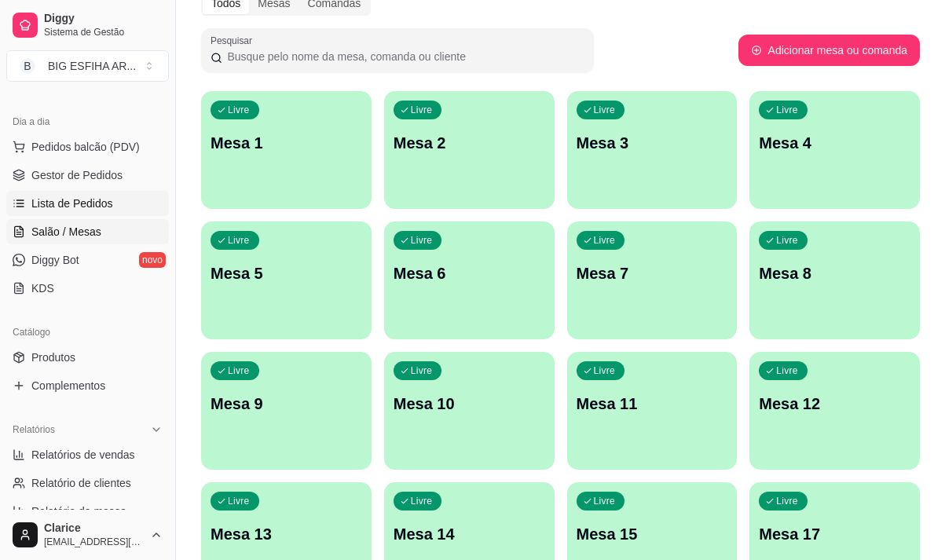
click at [107, 205] on span "Lista de Pedidos" at bounding box center [72, 204] width 82 height 16
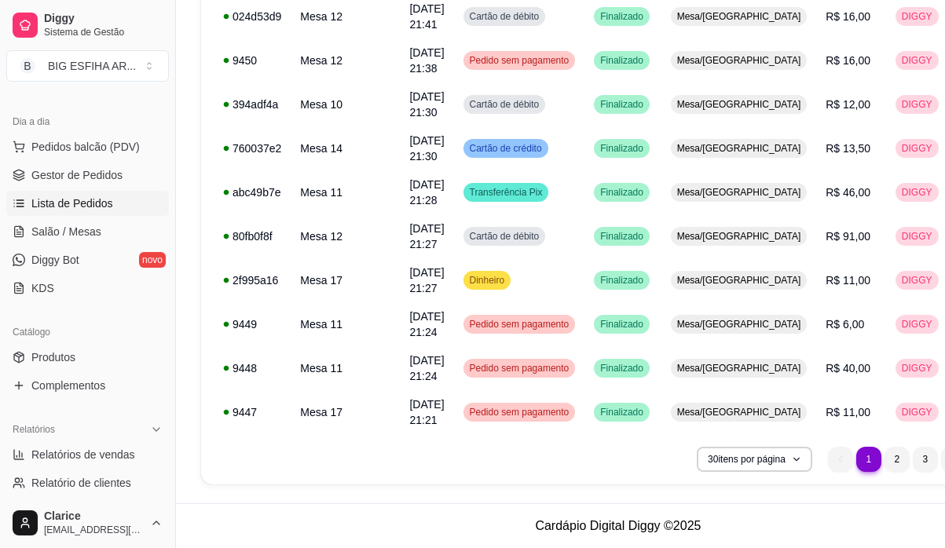
scroll to position [1144, 0]
click at [941, 457] on li "4" at bounding box center [953, 459] width 25 height 25
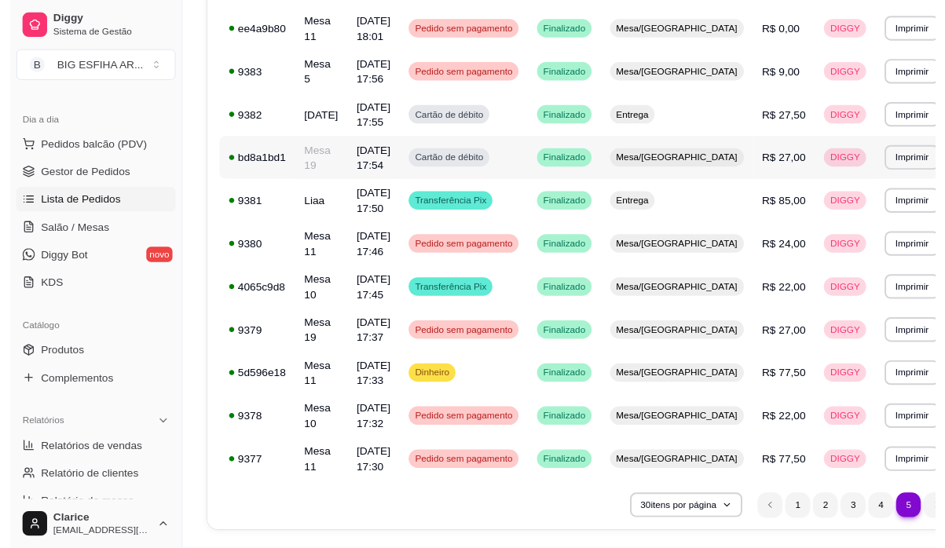
scroll to position [353, 0]
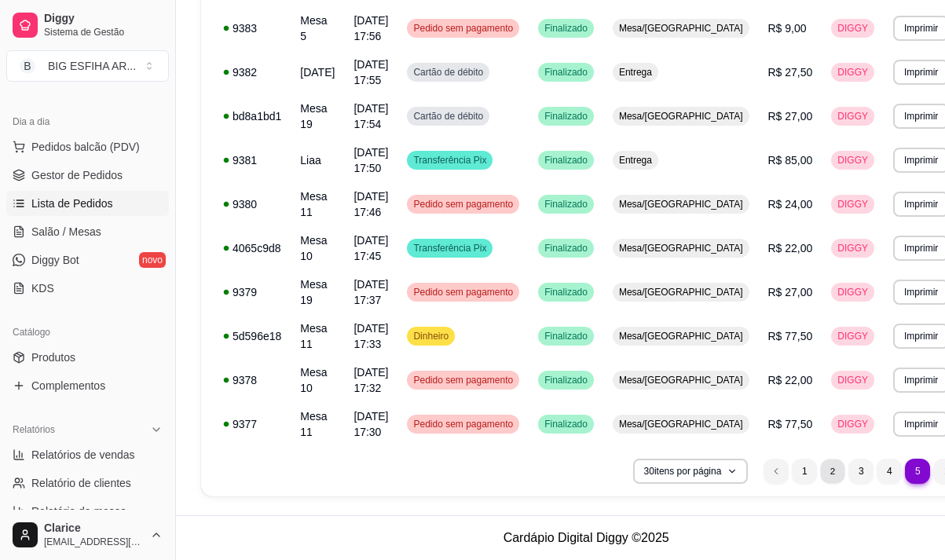
click at [821, 468] on li "2" at bounding box center [833, 471] width 24 height 24
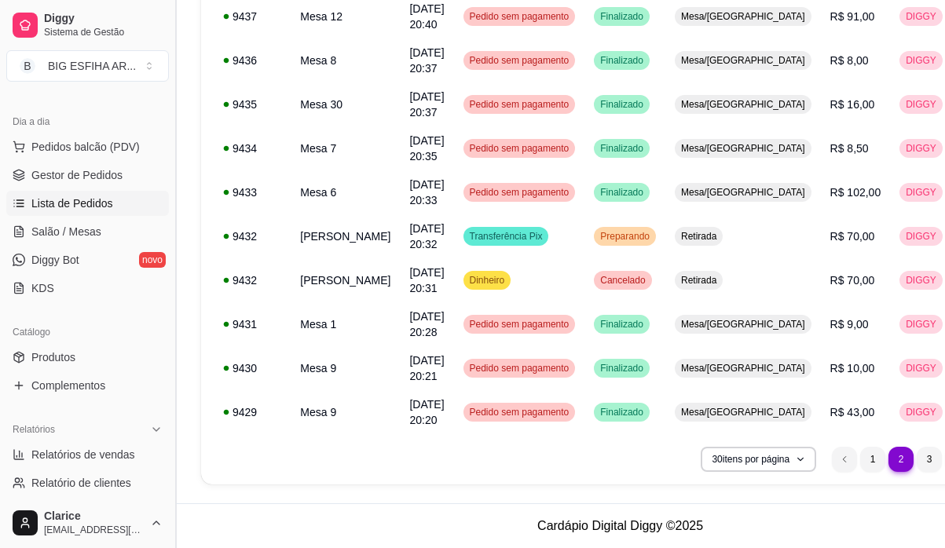
scroll to position [79, 0]
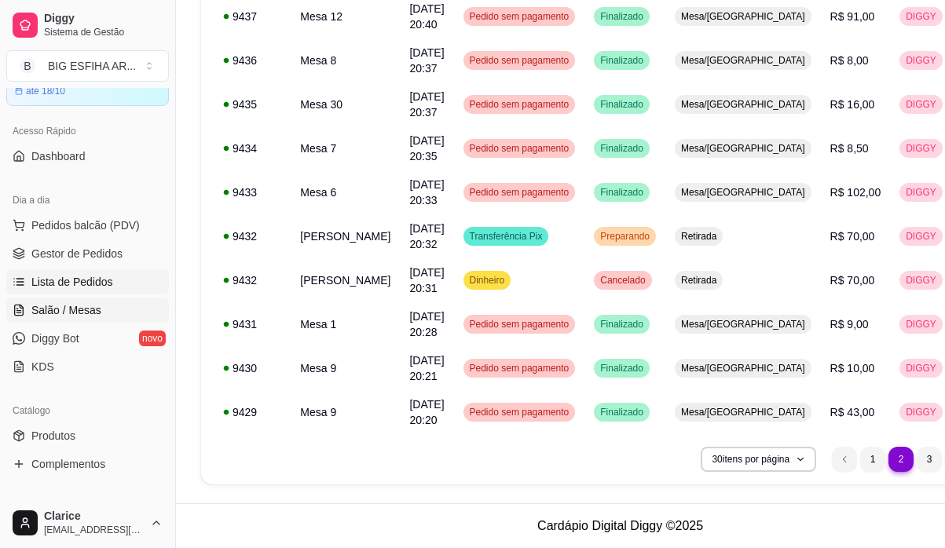
click at [39, 309] on span "Salão / Mesas" at bounding box center [66, 311] width 70 height 16
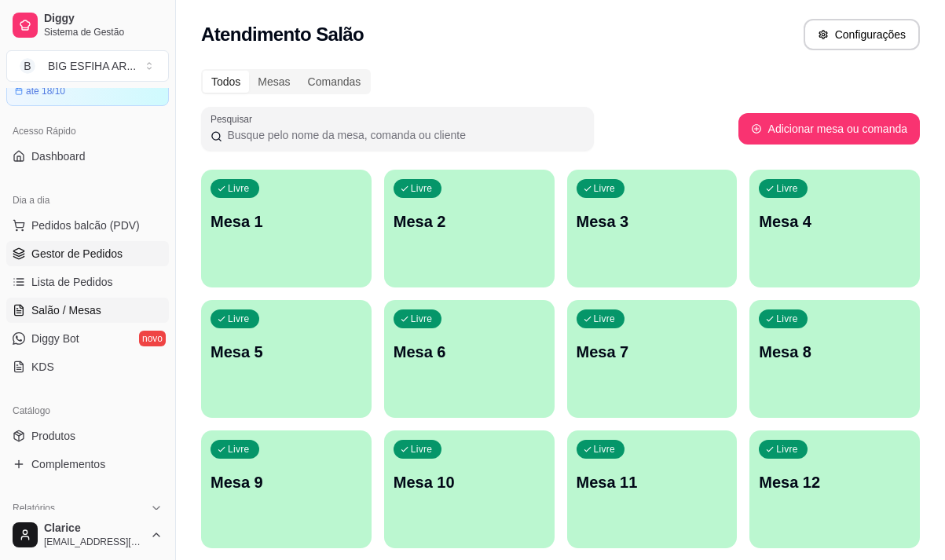
click at [46, 266] on link "Gestor de Pedidos" at bounding box center [87, 253] width 163 height 25
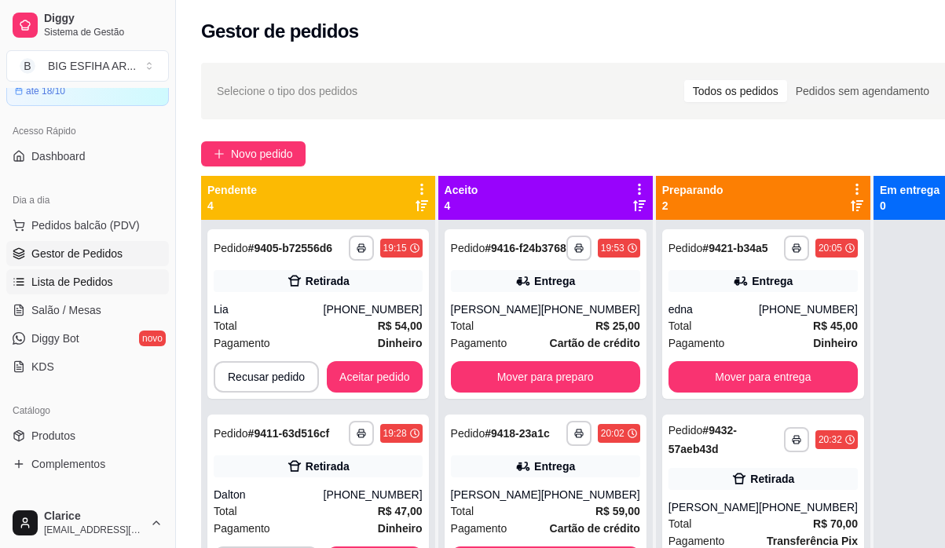
click at [46, 281] on span "Lista de Pedidos" at bounding box center [72, 282] width 82 height 16
click at [50, 248] on span "Gestor de Pedidos" at bounding box center [76, 254] width 91 height 16
click at [61, 283] on span "Lista de Pedidos" at bounding box center [72, 282] width 82 height 16
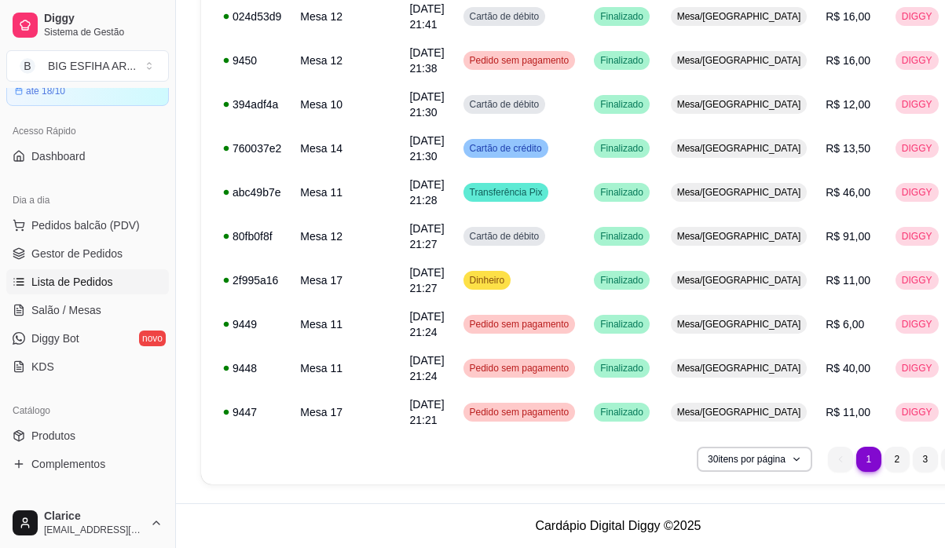
scroll to position [1144, 0]
click at [885, 457] on li "2" at bounding box center [897, 459] width 25 height 25
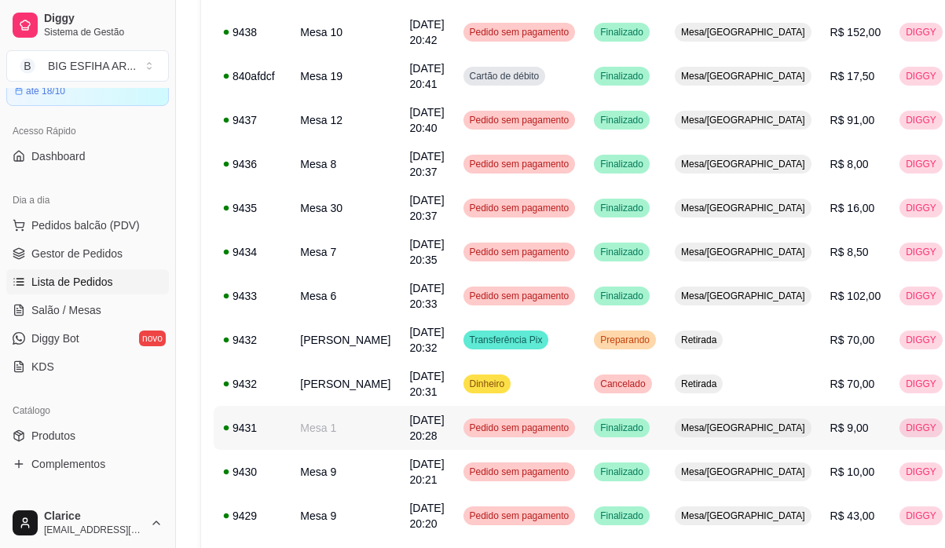
scroll to position [1113, 0]
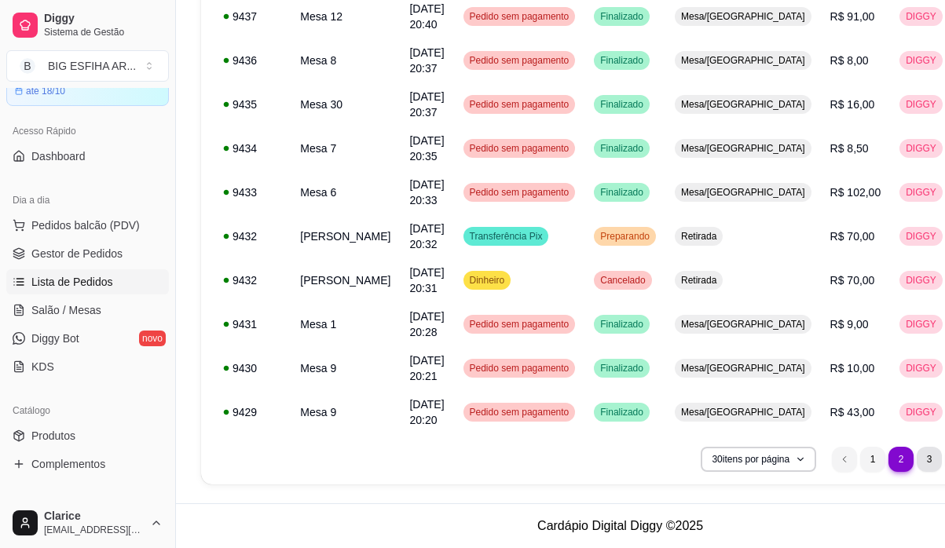
click at [917, 459] on li "3" at bounding box center [929, 459] width 25 height 25
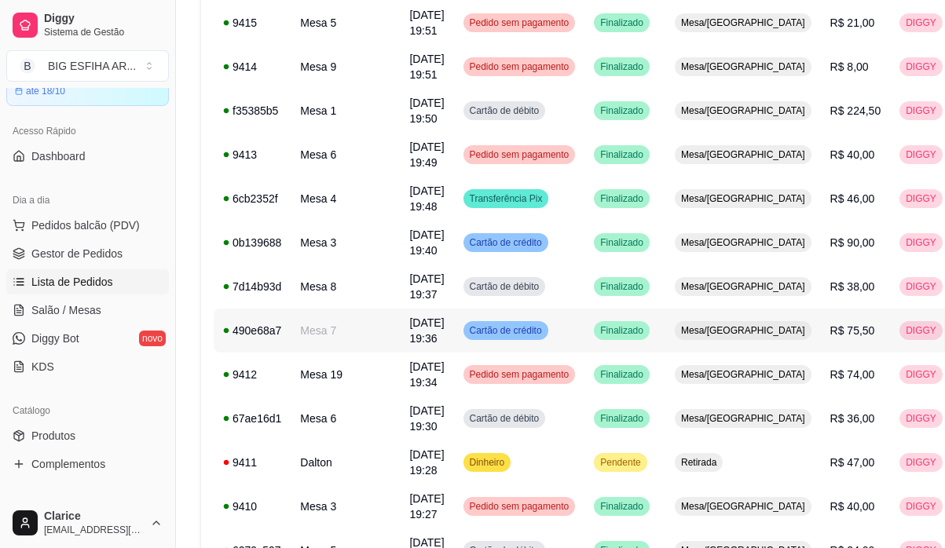
scroll to position [1034, 0]
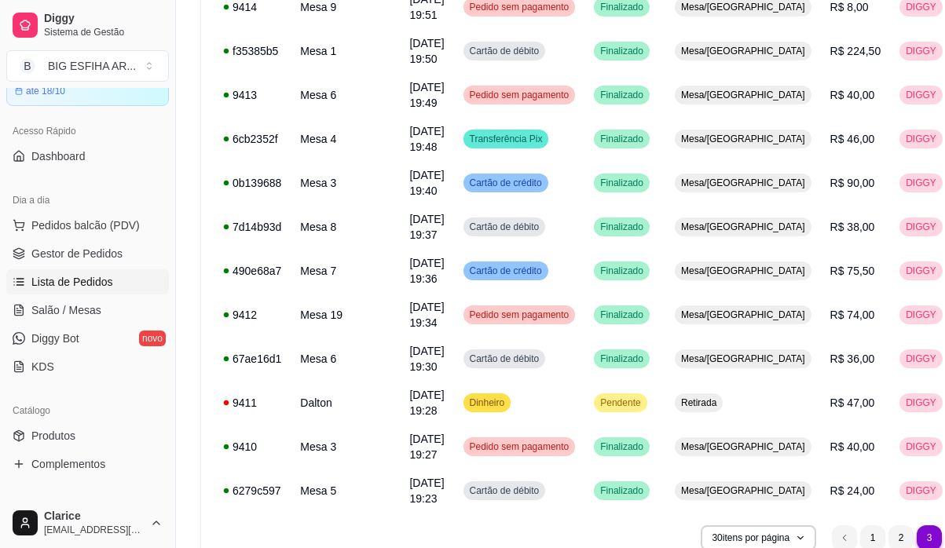
click at [945, 534] on li "4" at bounding box center [957, 538] width 25 height 25
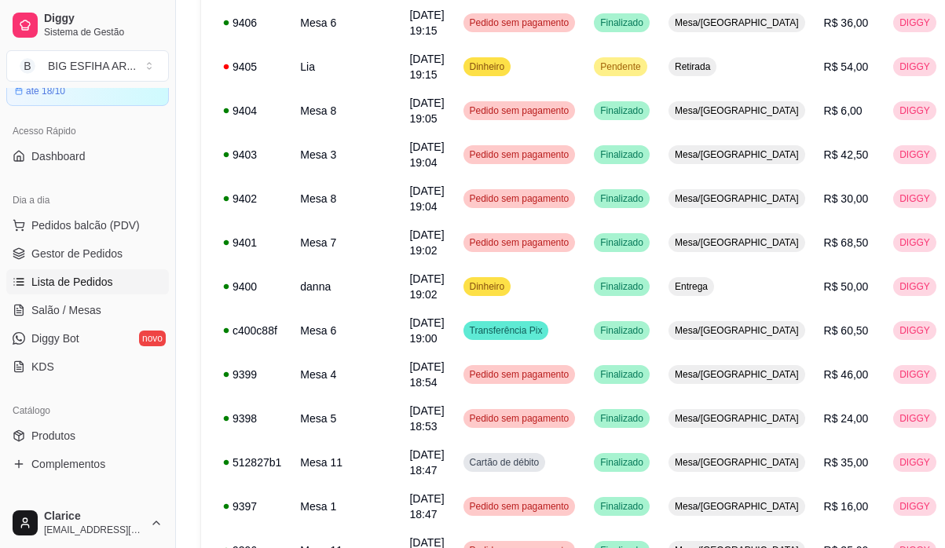
scroll to position [280, 0]
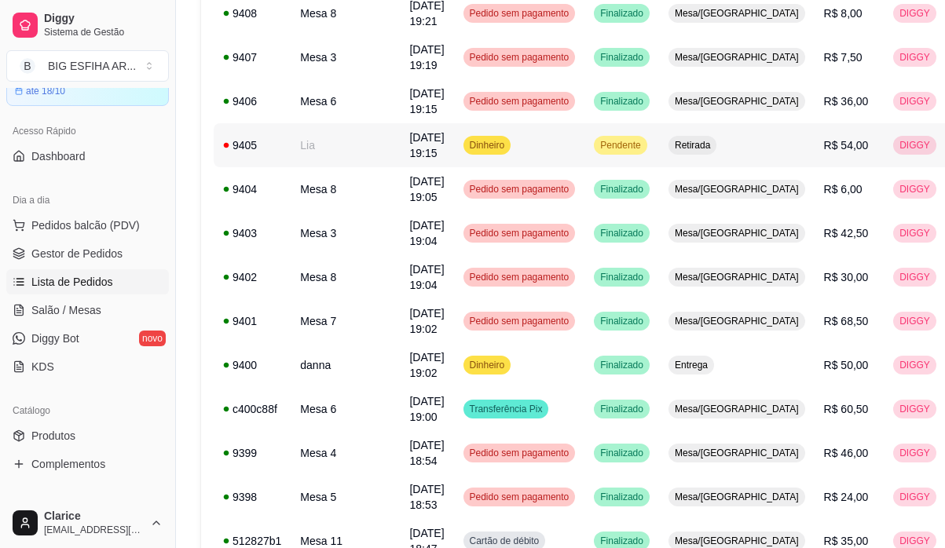
click at [412, 139] on td "[DATE] 19:15" at bounding box center [426, 145] width 53 height 44
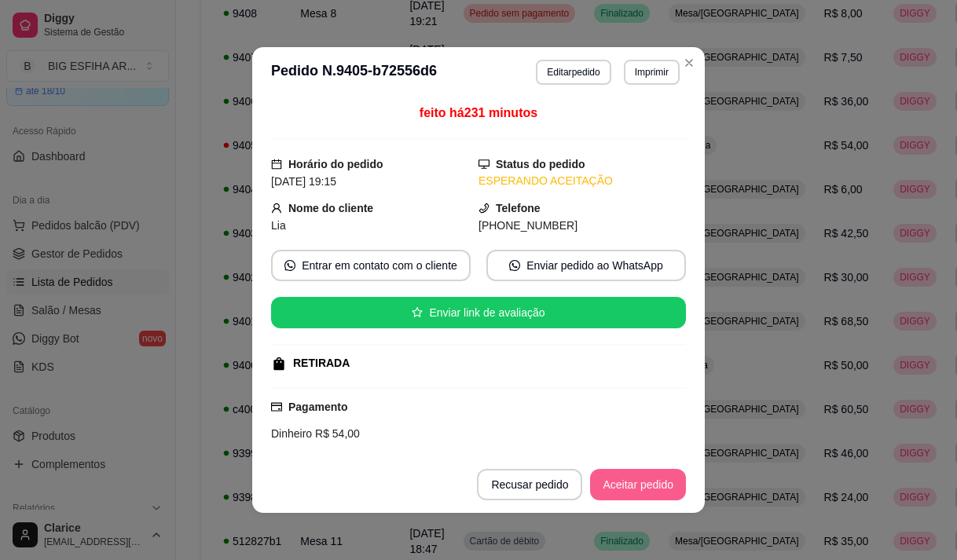
click at [615, 483] on button "Aceitar pedido" at bounding box center [638, 484] width 96 height 31
click at [615, 483] on button "Mover para preparo" at bounding box center [625, 484] width 122 height 31
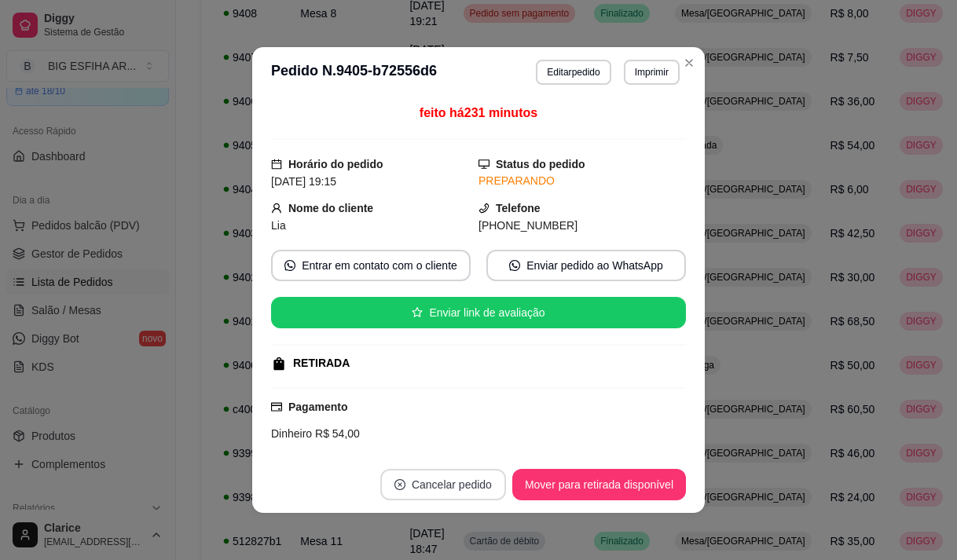
click at [449, 490] on button "Cancelar pedido" at bounding box center [443, 484] width 126 height 31
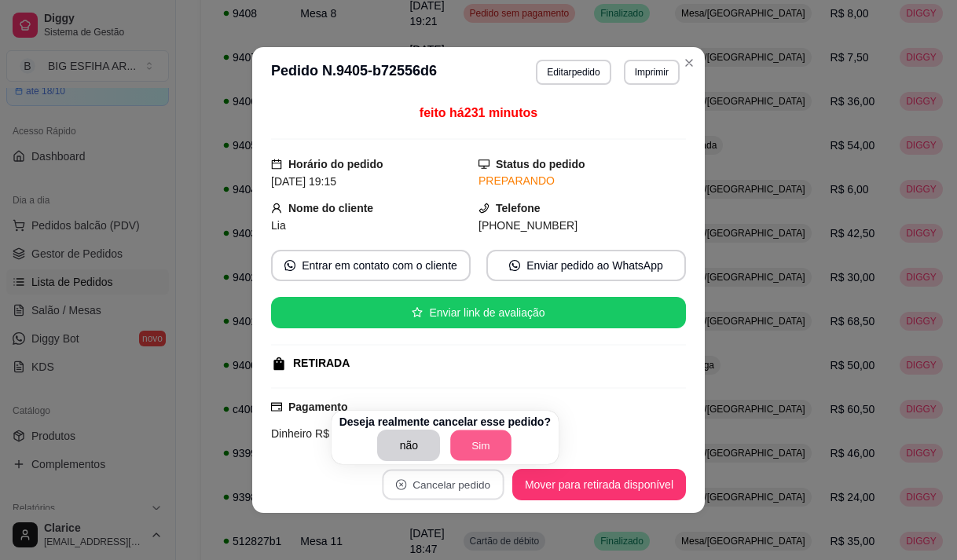
click at [499, 446] on button "Sim" at bounding box center [481, 446] width 61 height 31
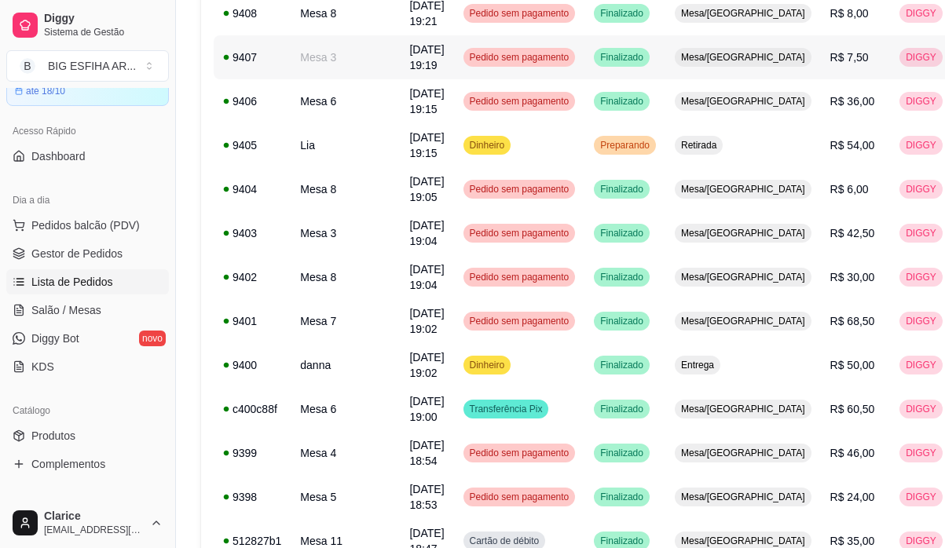
click at [686, 64] on div "Mesa/[GEOGRAPHIC_DATA]" at bounding box center [743, 57] width 137 height 19
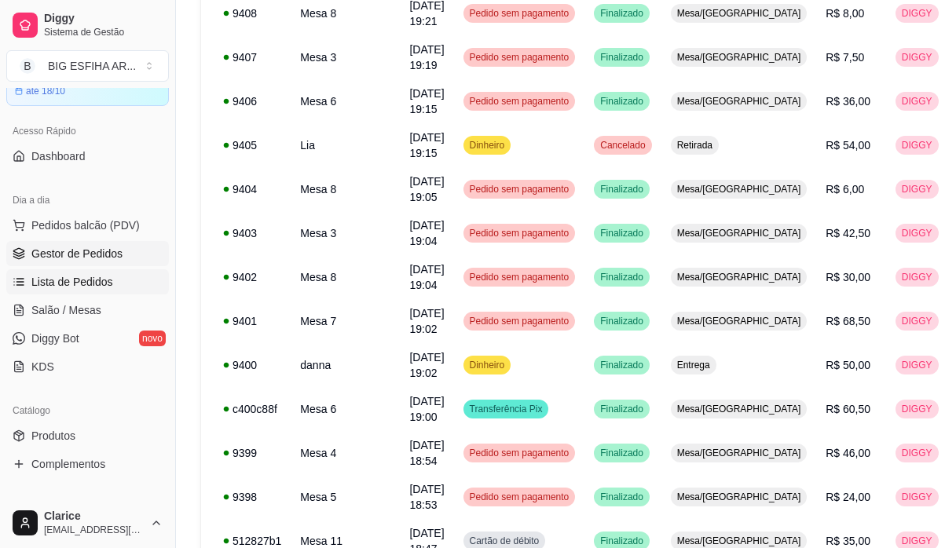
click at [97, 258] on span "Gestor de Pedidos" at bounding box center [76, 254] width 91 height 16
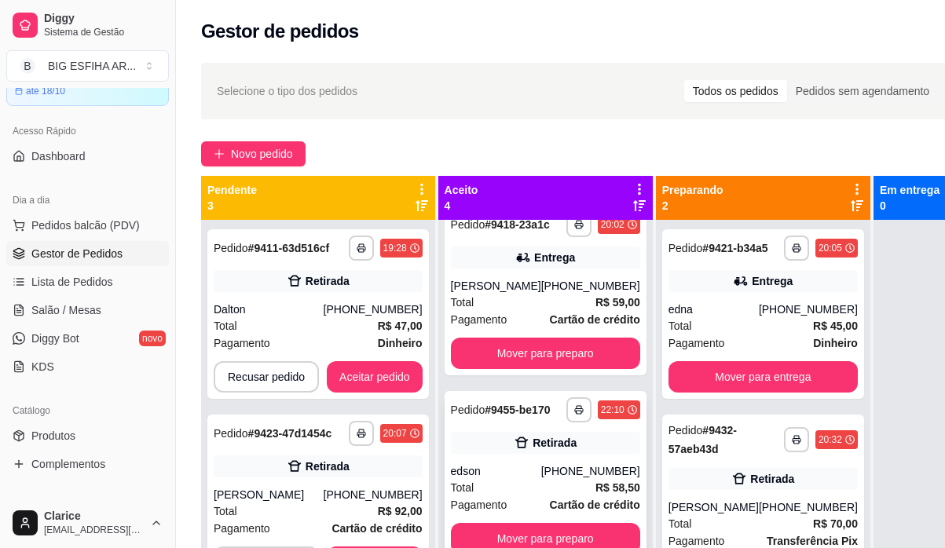
scroll to position [236, 0]
click at [364, 379] on button "Aceitar pedido" at bounding box center [375, 376] width 96 height 31
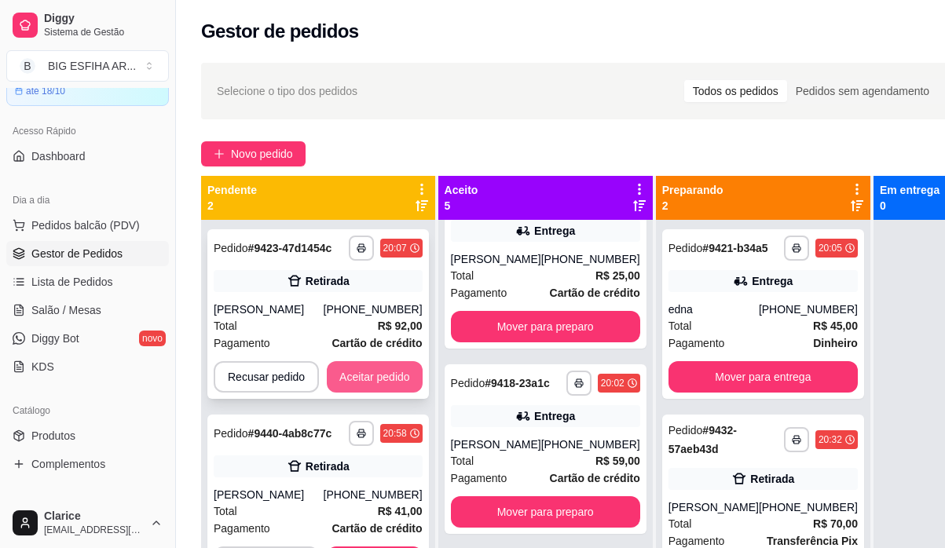
scroll to position [434, 0]
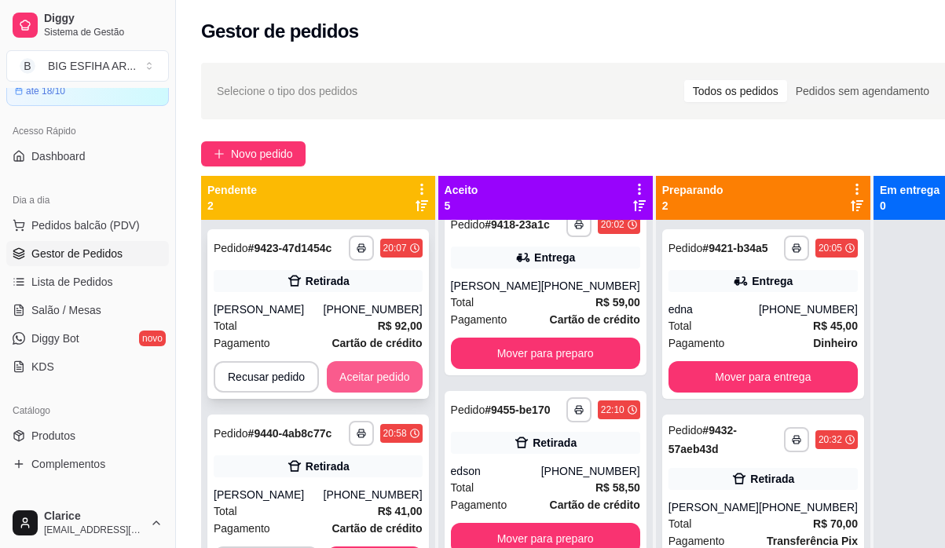
click at [362, 378] on button "Aceitar pedido" at bounding box center [375, 376] width 96 height 31
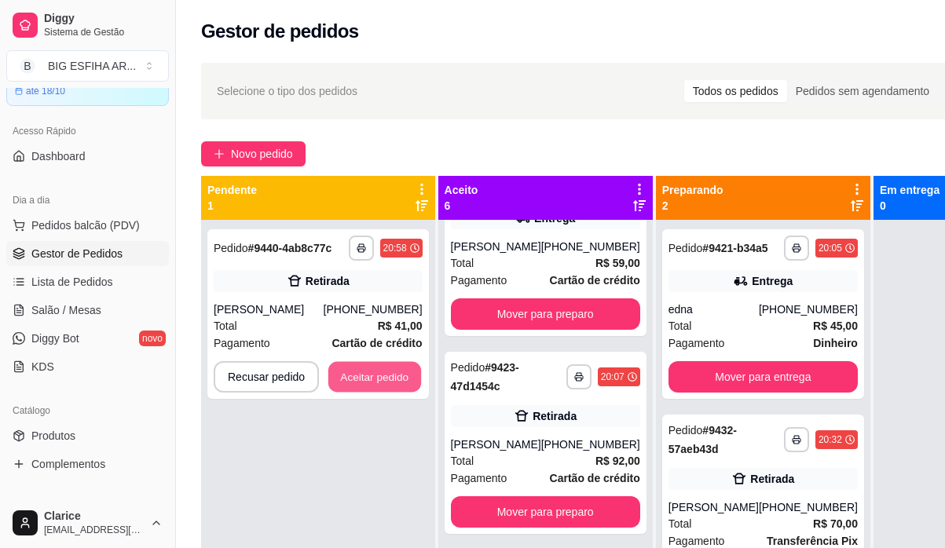
click at [362, 378] on button "Aceitar pedido" at bounding box center [374, 377] width 93 height 31
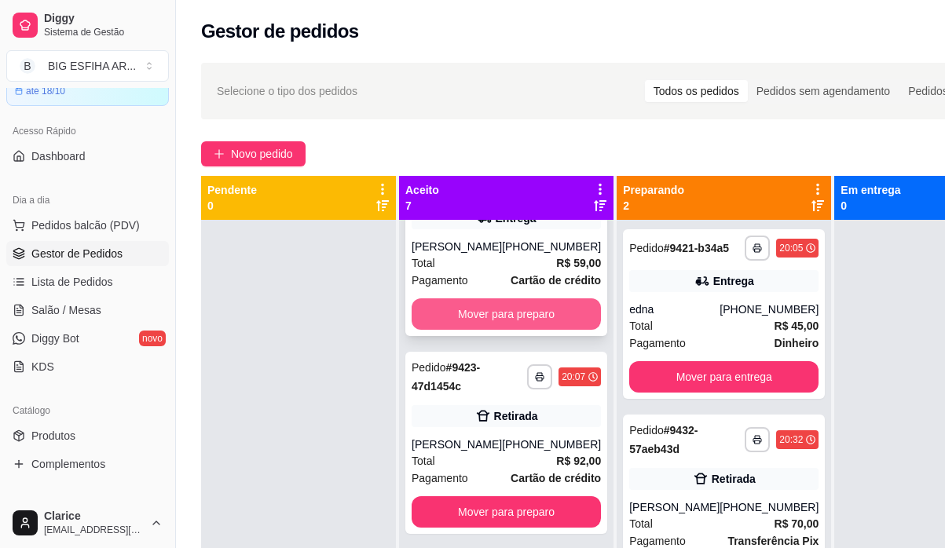
click at [549, 330] on button "Mover para preparo" at bounding box center [506, 314] width 189 height 31
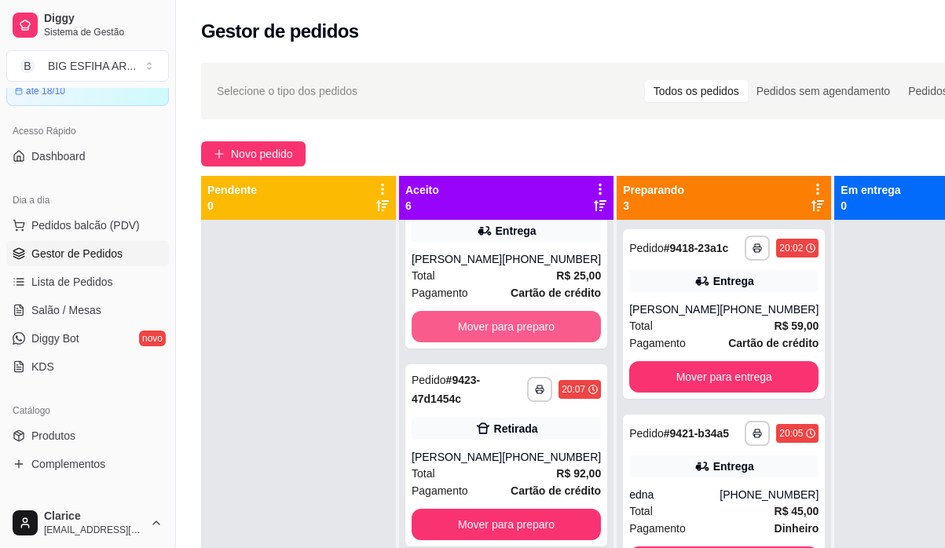
click at [549, 341] on button "Mover para preparo" at bounding box center [506, 326] width 189 height 31
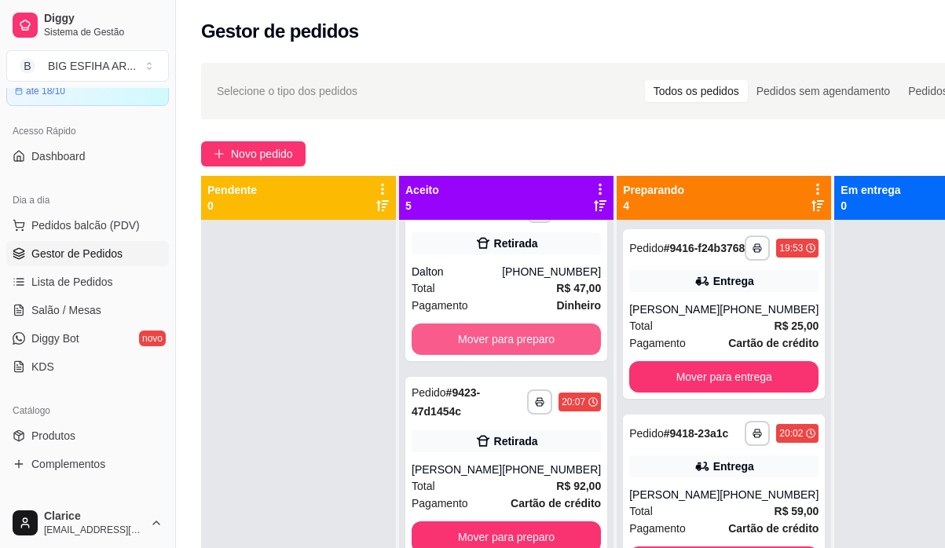
click at [549, 341] on button "Mover para preparo" at bounding box center [506, 339] width 189 height 31
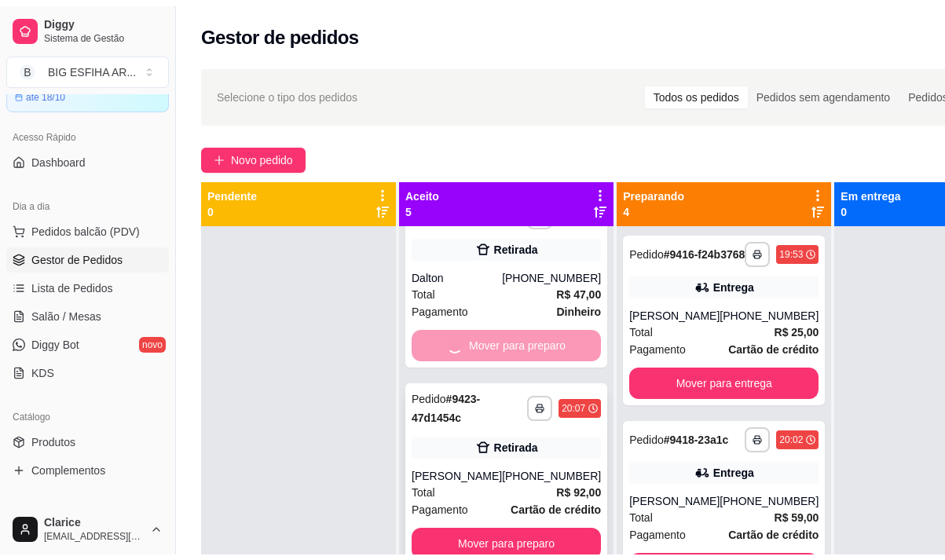
scroll to position [0, 0]
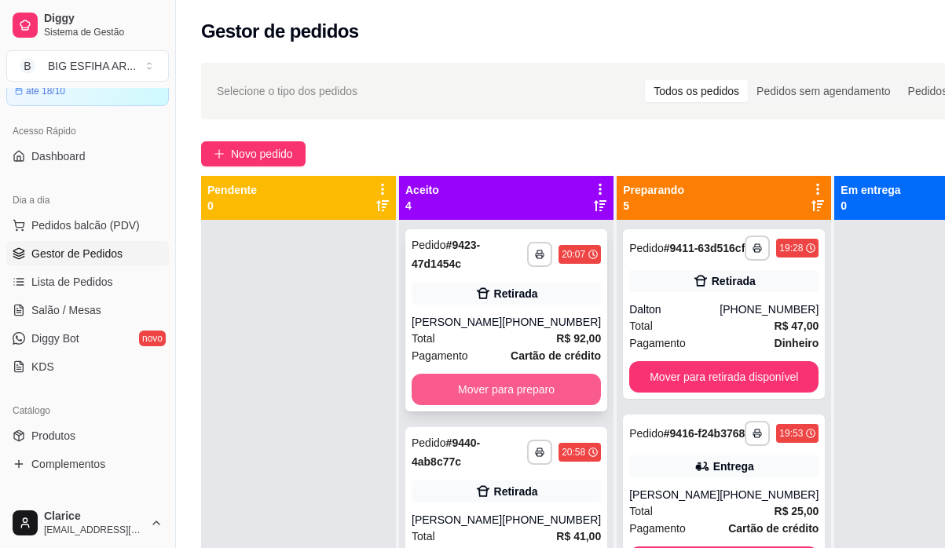
click at [538, 376] on button "Mover para preparo" at bounding box center [506, 389] width 189 height 31
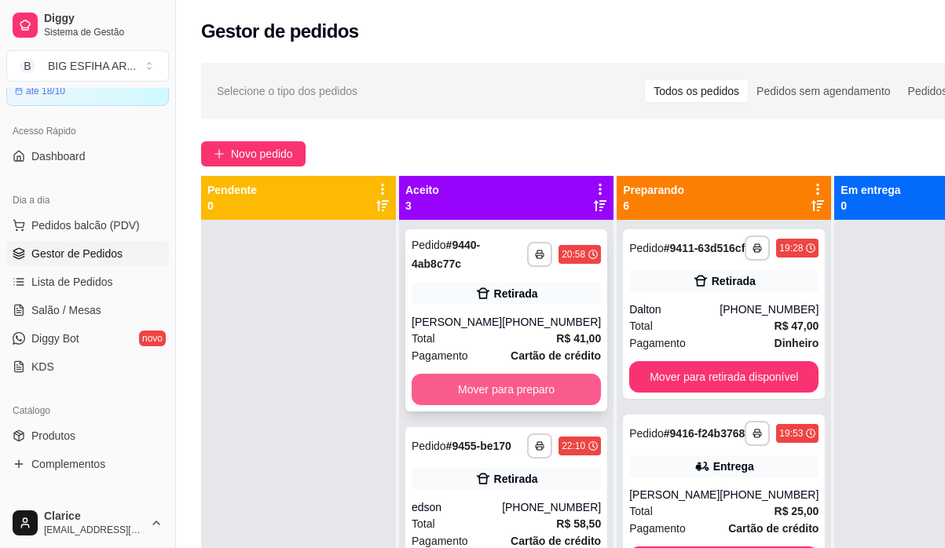
click at [538, 378] on button "Mover para preparo" at bounding box center [506, 389] width 189 height 31
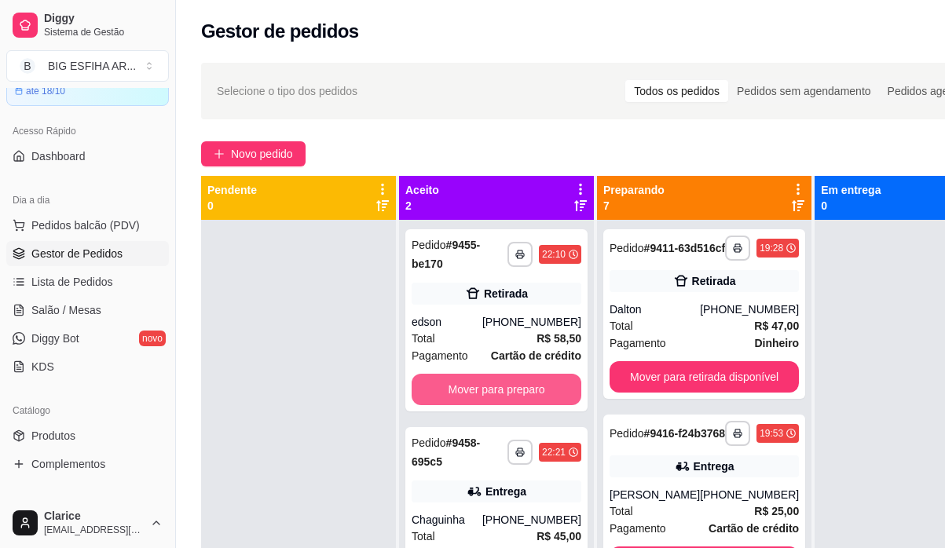
click at [538, 378] on button "Mover para preparo" at bounding box center [497, 389] width 170 height 31
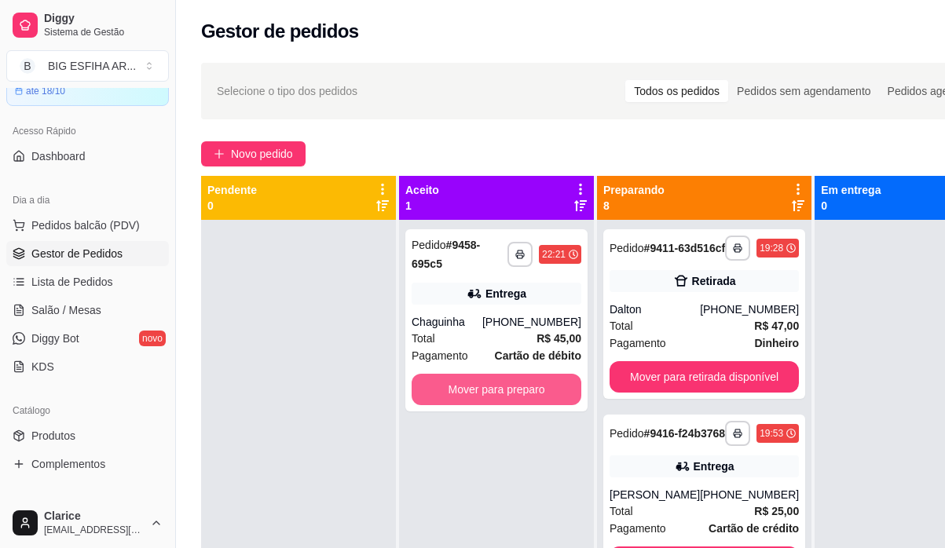
click at [538, 378] on button "Mover para preparo" at bounding box center [497, 389] width 170 height 31
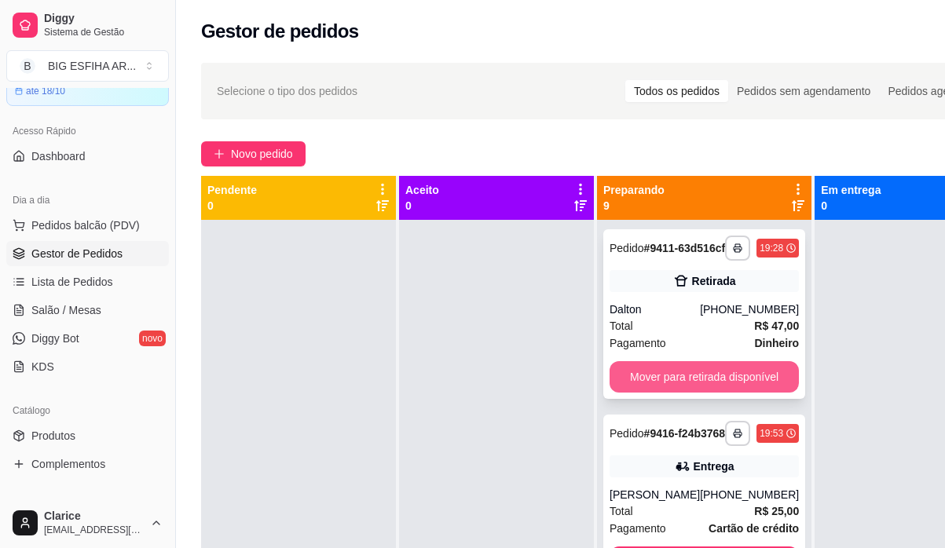
click at [673, 383] on button "Mover para retirada disponível" at bounding box center [704, 376] width 189 height 31
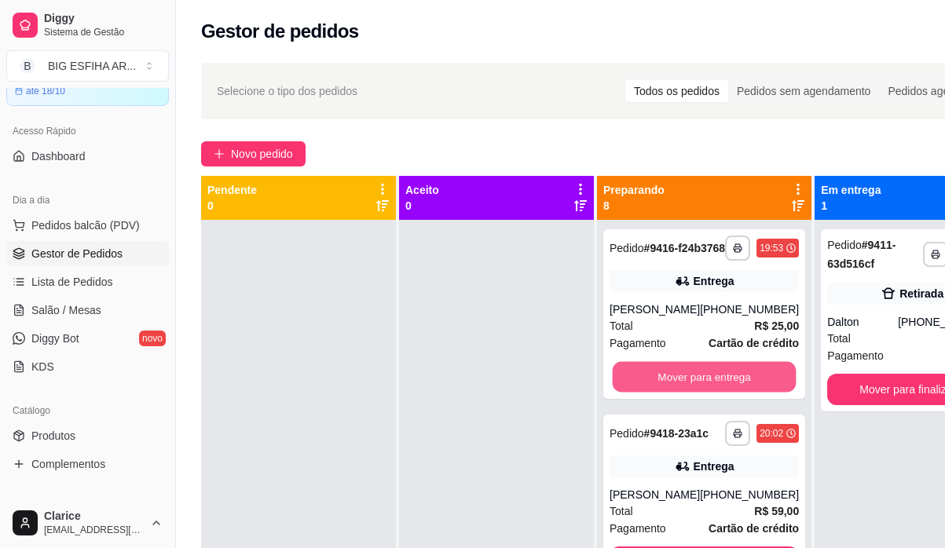
click at [673, 383] on button "Mover para entrega" at bounding box center [705, 377] width 184 height 31
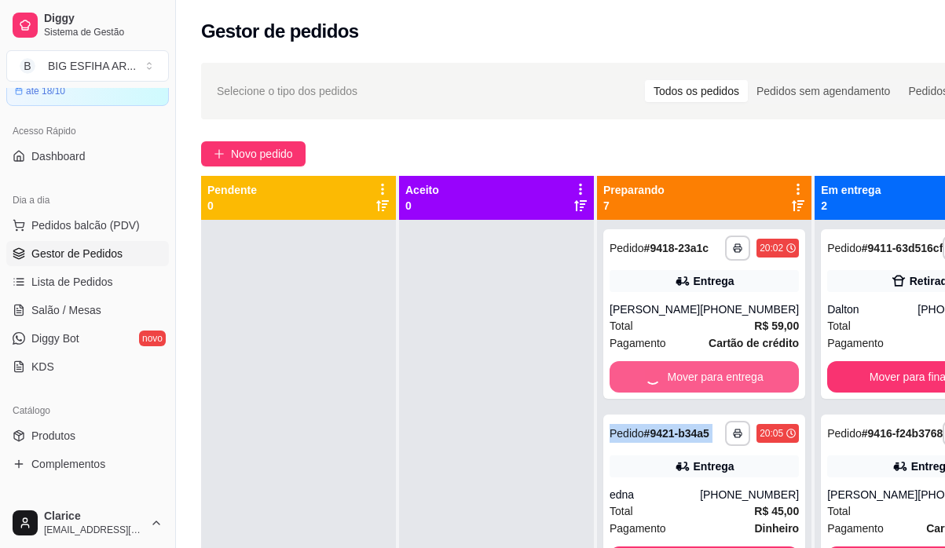
click at [673, 383] on div "Mover para entrega" at bounding box center [704, 376] width 189 height 31
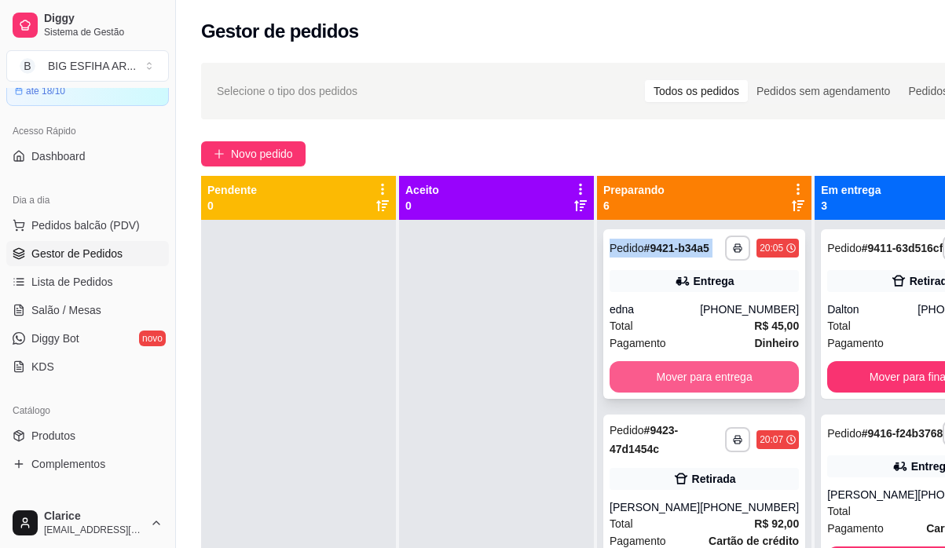
click at [749, 389] on button "Mover para entrega" at bounding box center [704, 376] width 189 height 31
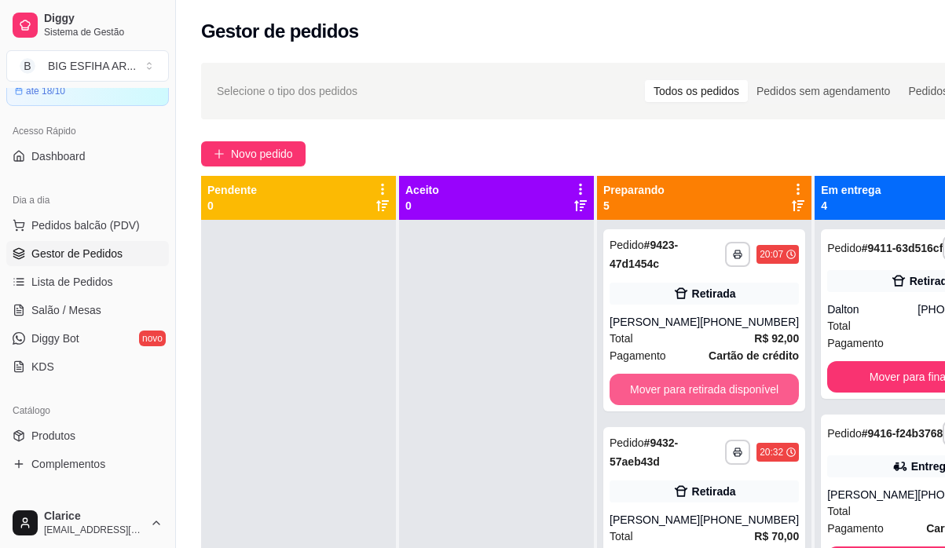
click at [749, 389] on button "Mover para retirada disponível" at bounding box center [704, 389] width 189 height 31
click at [749, 388] on button "Mover para retirada disponível" at bounding box center [704, 389] width 189 height 31
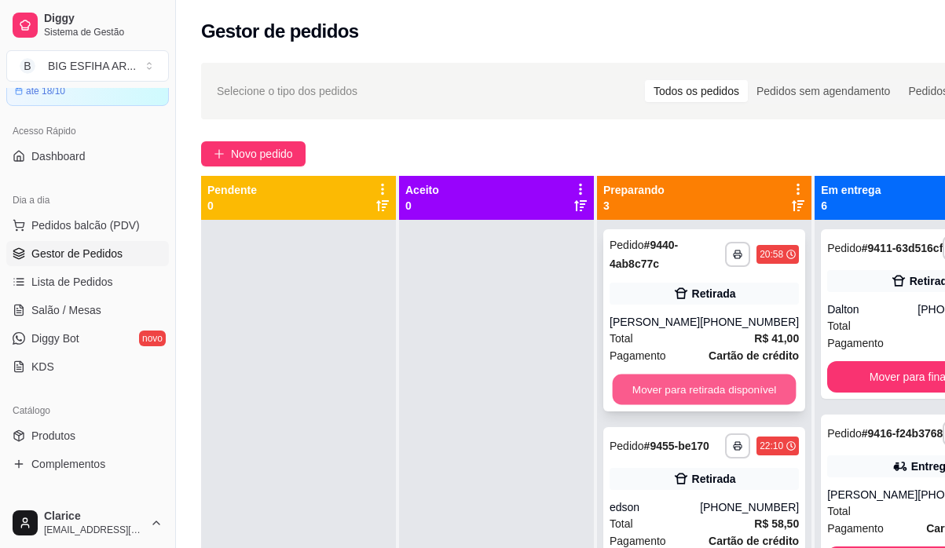
click at [748, 387] on button "Mover para retirada disponível" at bounding box center [705, 390] width 184 height 31
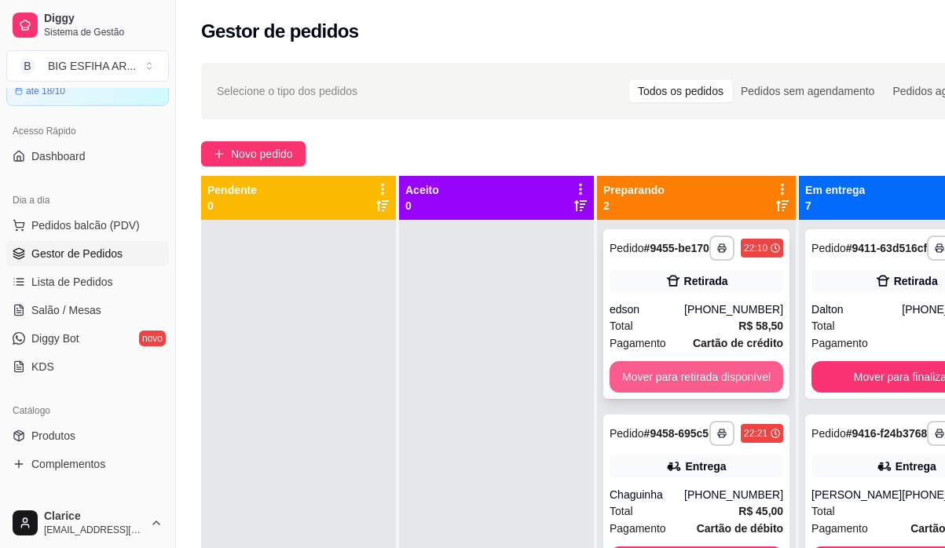
click at [747, 386] on button "Mover para retirada disponível" at bounding box center [697, 376] width 174 height 31
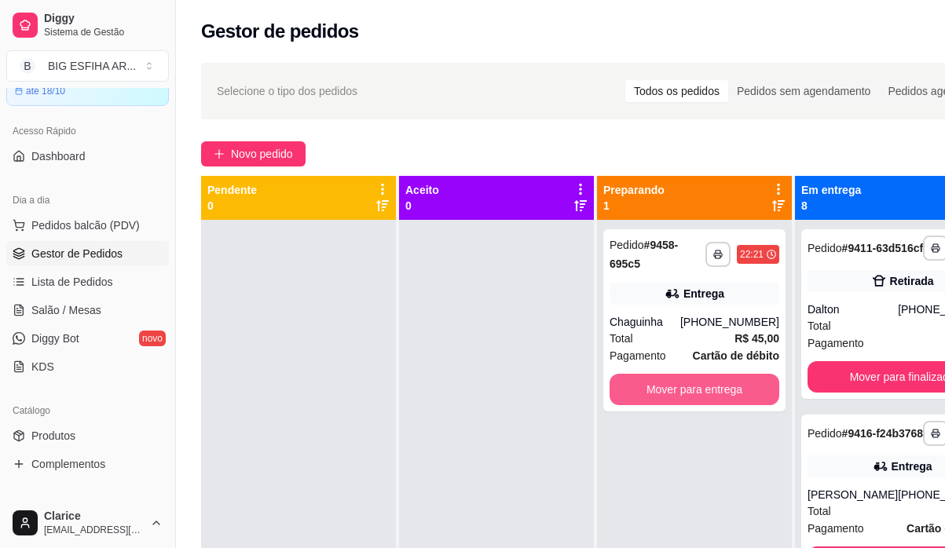
click at [747, 386] on button "Mover para entrega" at bounding box center [695, 389] width 170 height 31
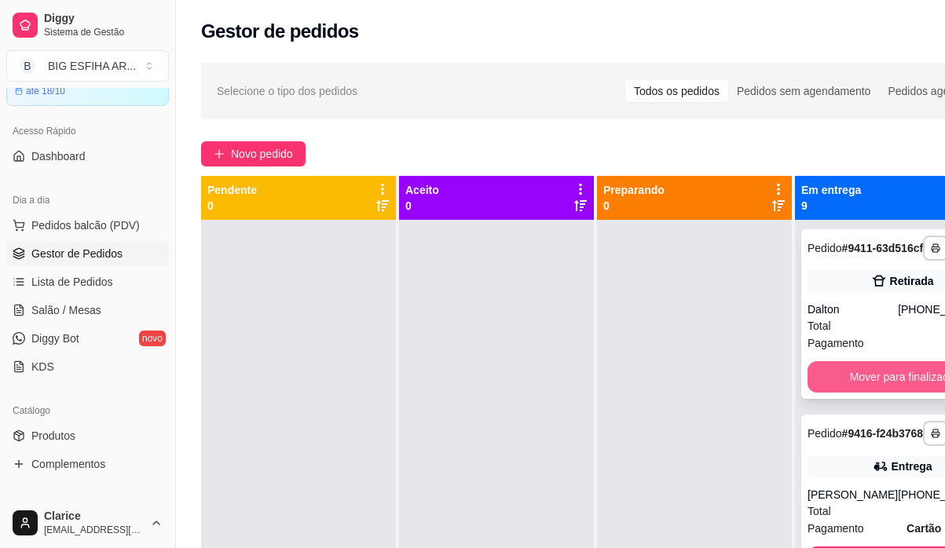
click at [820, 377] on button "Mover para finalizado" at bounding box center [902, 376] width 189 height 31
click at [820, 377] on button "Mover para finalizado" at bounding box center [903, 377] width 184 height 31
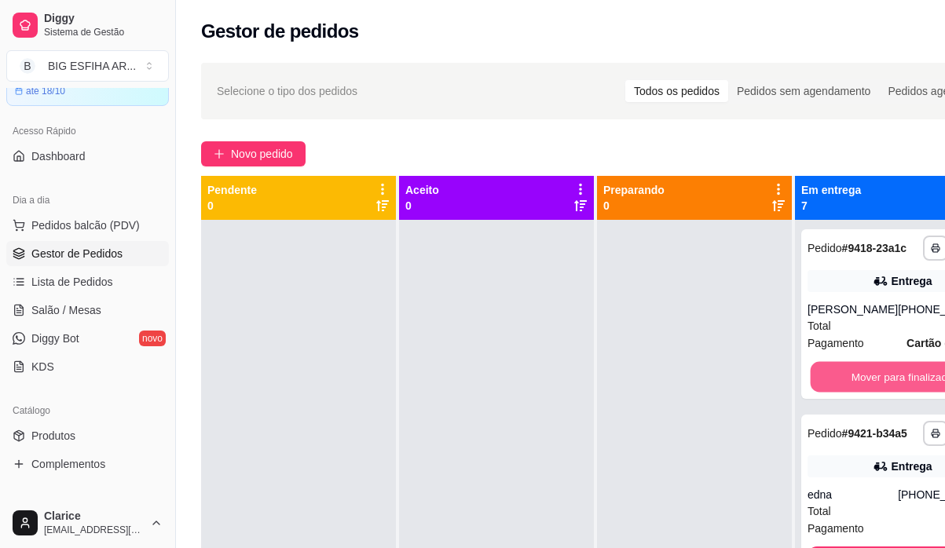
click at [820, 377] on button "Mover para finalizado" at bounding box center [903, 377] width 184 height 31
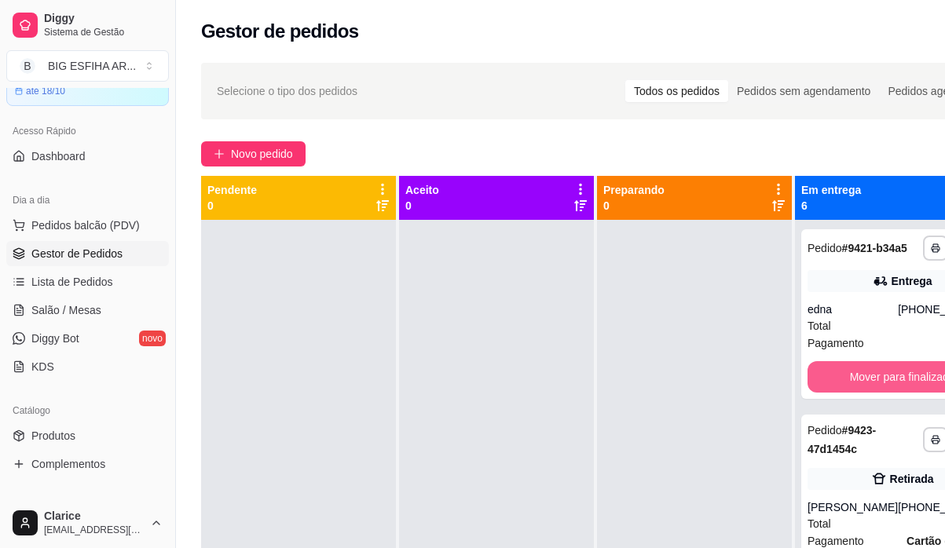
click at [820, 377] on button "Mover para finalizado" at bounding box center [902, 376] width 189 height 31
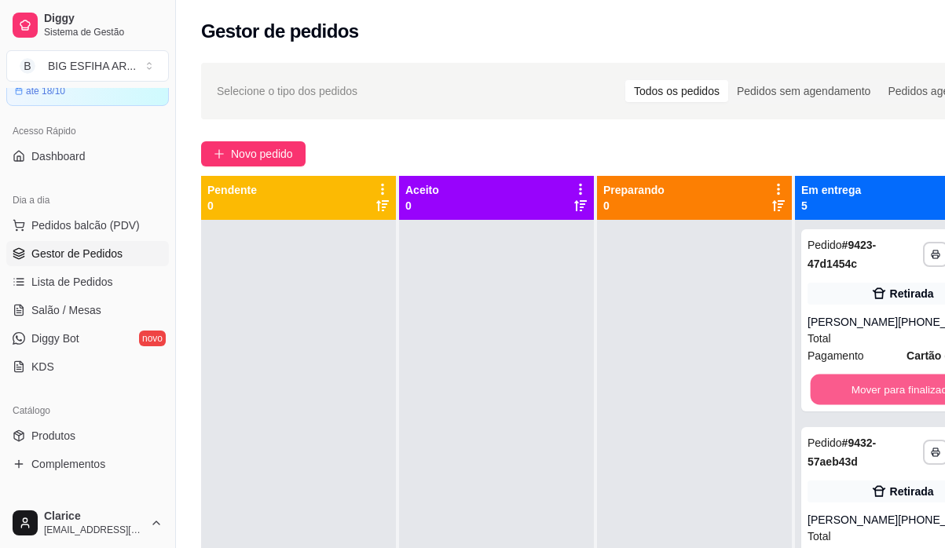
click at [820, 377] on button "Mover para finalizado" at bounding box center [903, 390] width 184 height 31
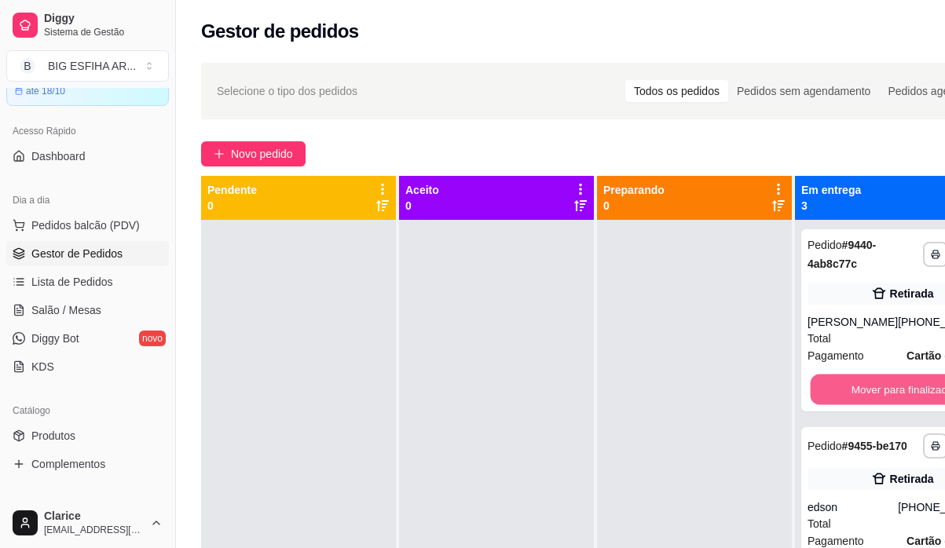
click at [820, 377] on button "Mover para finalizado" at bounding box center [903, 390] width 184 height 31
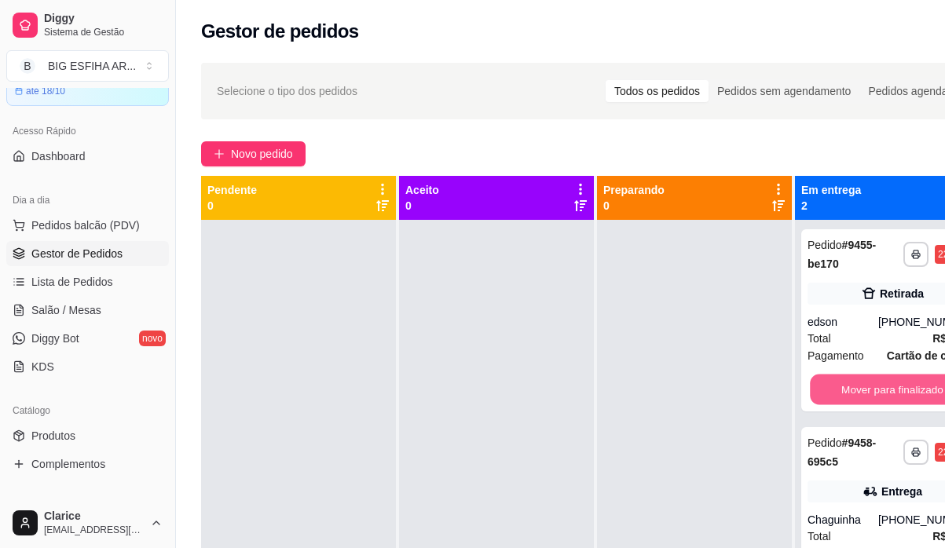
click at [820, 377] on button "Mover para finalizado" at bounding box center [892, 390] width 165 height 31
click at [820, 377] on div "Mover para finalizado" at bounding box center [893, 389] width 170 height 31
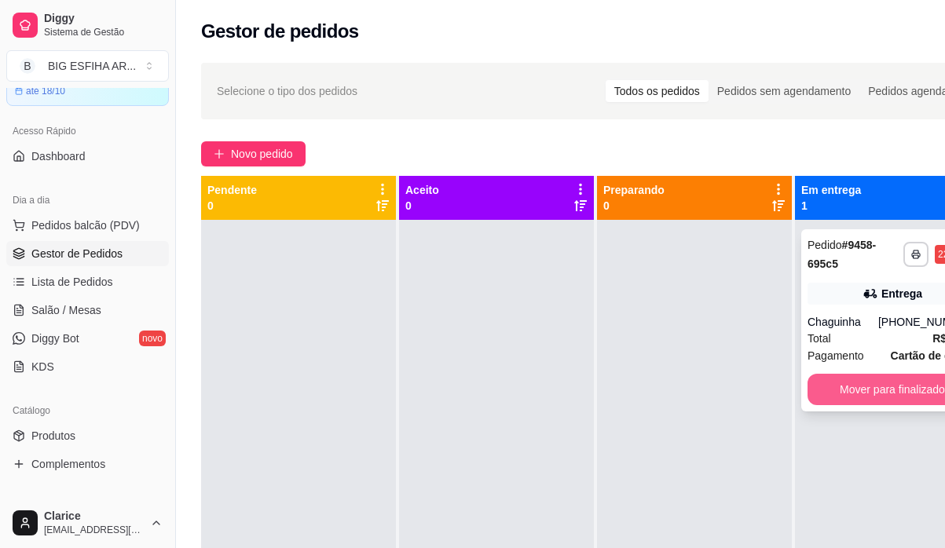
click at [820, 399] on button "Mover para finalizado" at bounding box center [893, 389] width 170 height 31
click at [820, 399] on div "Mover para finalizado" at bounding box center [893, 389] width 170 height 31
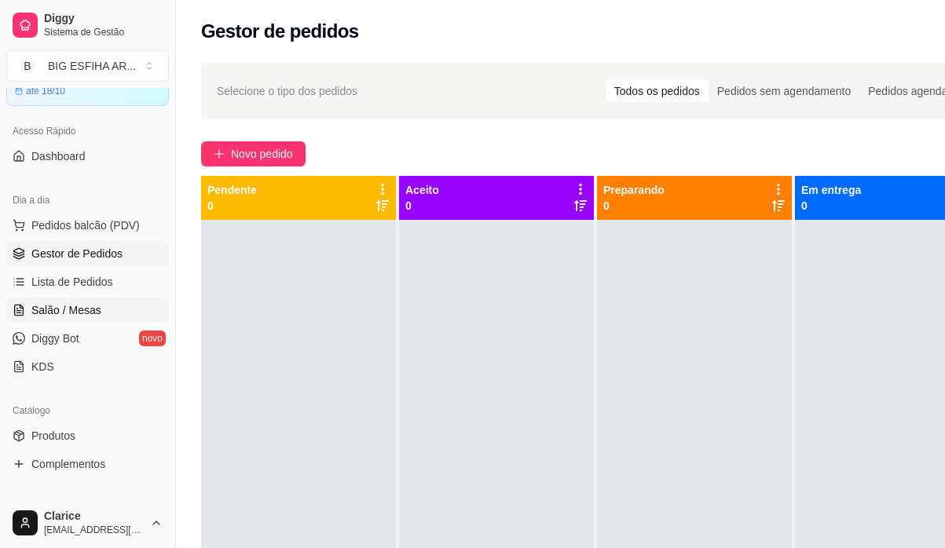
click at [116, 306] on link "Salão / Mesas" at bounding box center [87, 310] width 163 height 25
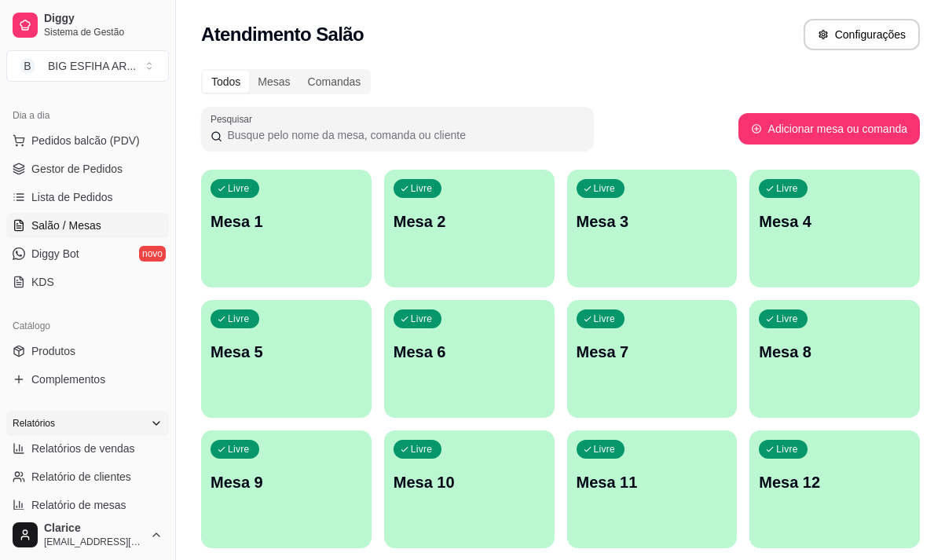
scroll to position [236, 0]
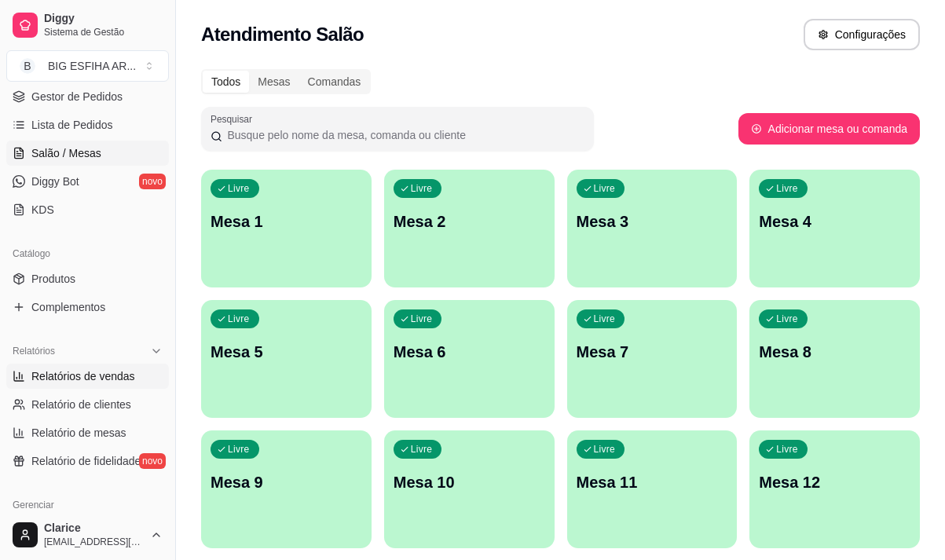
click at [89, 373] on span "Relatórios de vendas" at bounding box center [83, 377] width 104 height 16
select select "ALL"
select select "0"
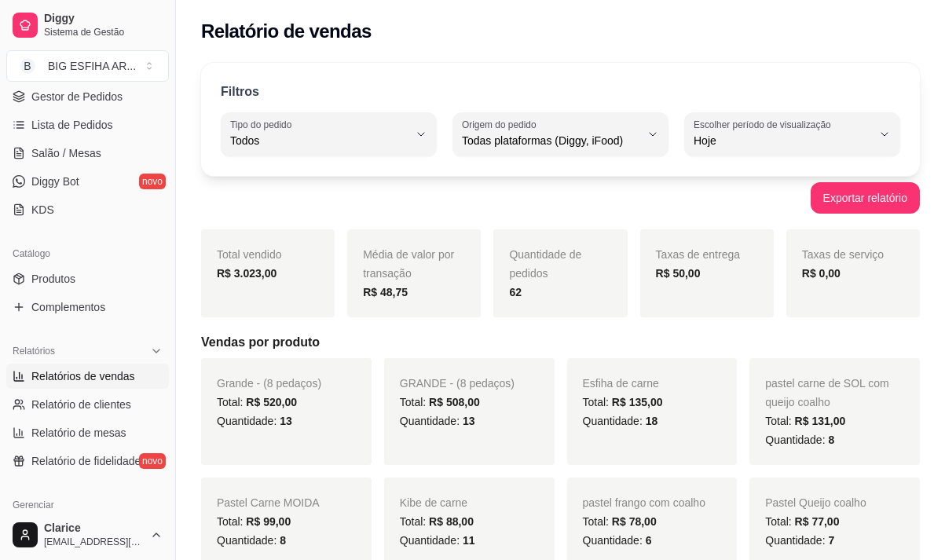
click at [828, 446] on span "8" at bounding box center [831, 440] width 6 height 13
click at [147, 317] on link "Complementos" at bounding box center [87, 307] width 163 height 25
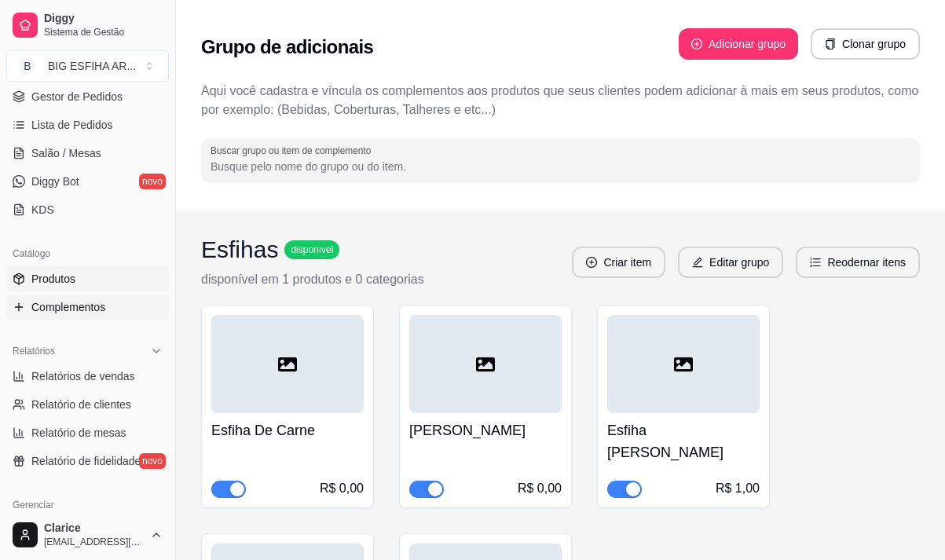
click at [49, 282] on span "Produtos" at bounding box center [53, 279] width 44 height 16
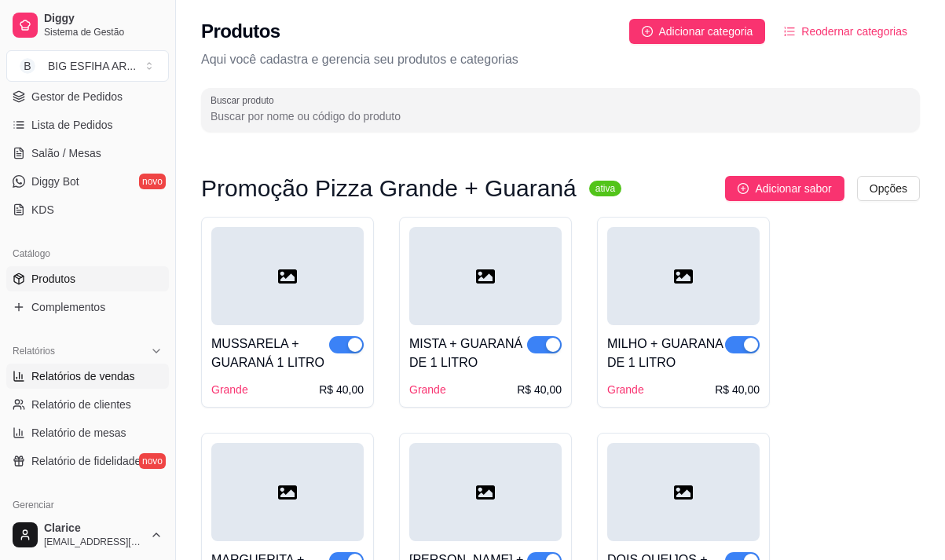
click at [89, 372] on span "Relatórios de vendas" at bounding box center [83, 377] width 104 height 16
select select "ALL"
select select "0"
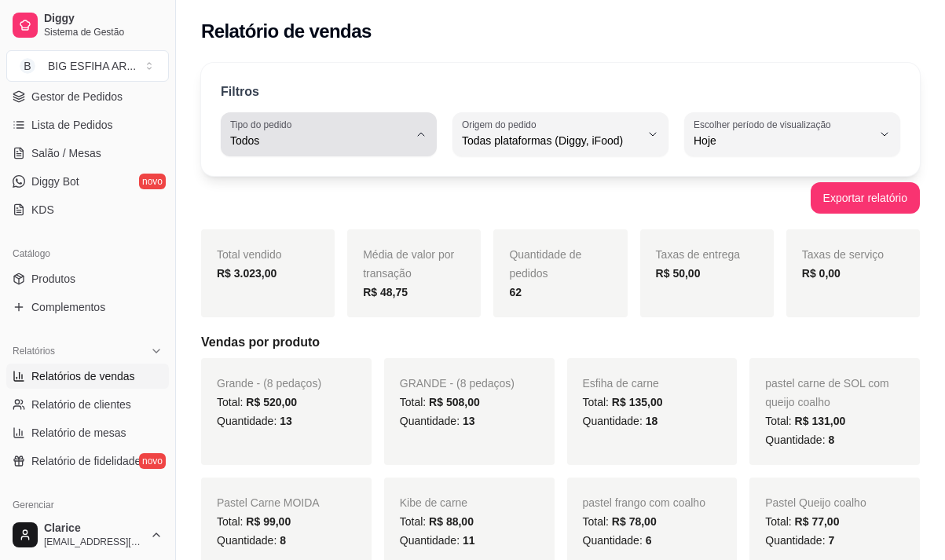
click at [297, 127] on label "Tipo do pedido" at bounding box center [263, 124] width 67 height 13
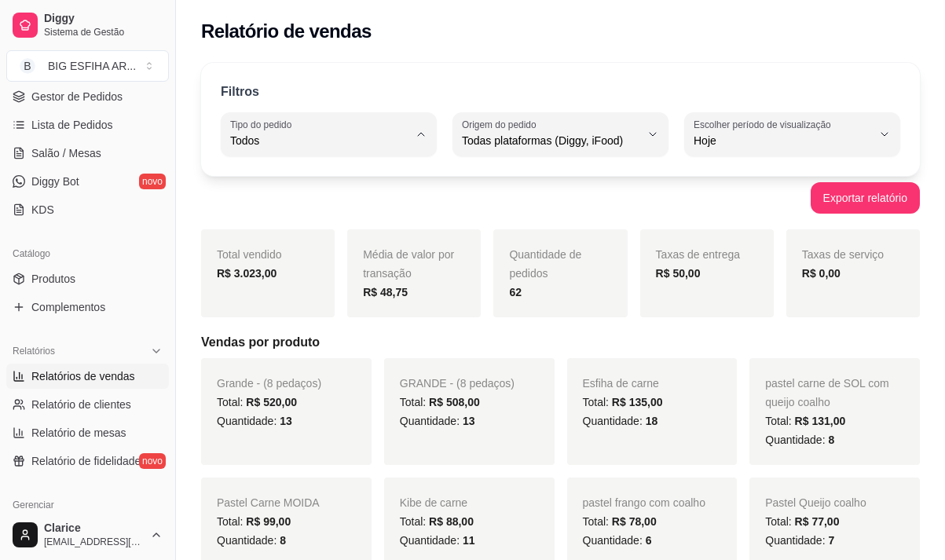
click at [296, 207] on span "Entrega" at bounding box center [321, 203] width 168 height 15
type input "DELIVERY"
select select "DELIVERY"
